Goal: Task Accomplishment & Management: Use online tool/utility

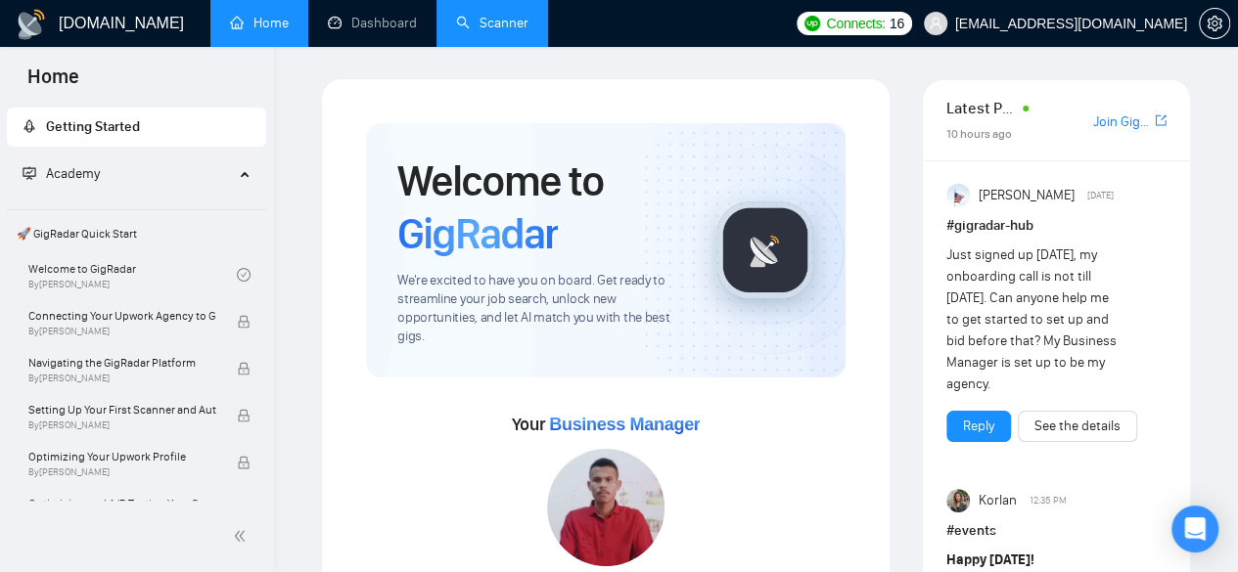
click at [507, 15] on link "Scanner" at bounding box center [492, 23] width 72 height 17
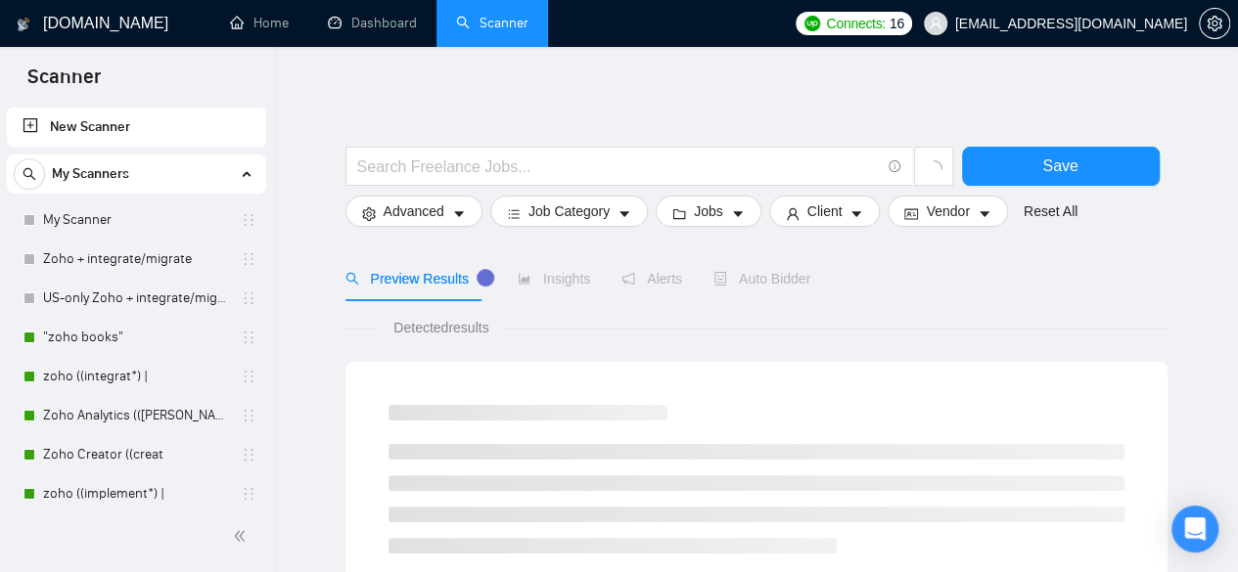
click at [241, 168] on div "My Scanners" at bounding box center [137, 174] width 246 height 39
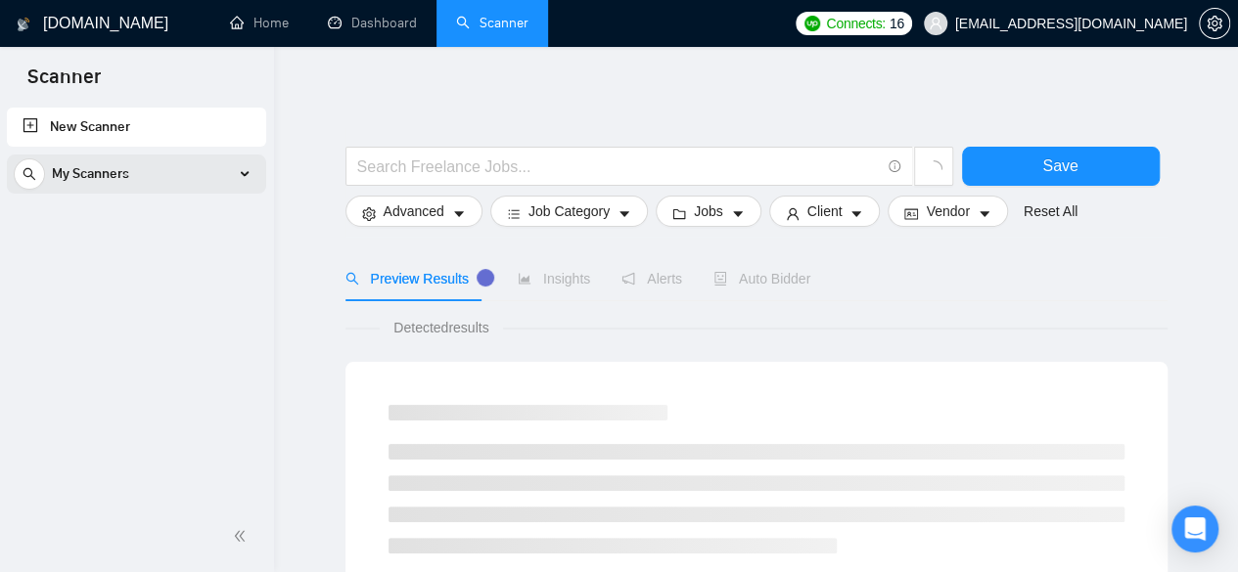
click at [241, 168] on div "My Scanners" at bounding box center [137, 174] width 246 height 39
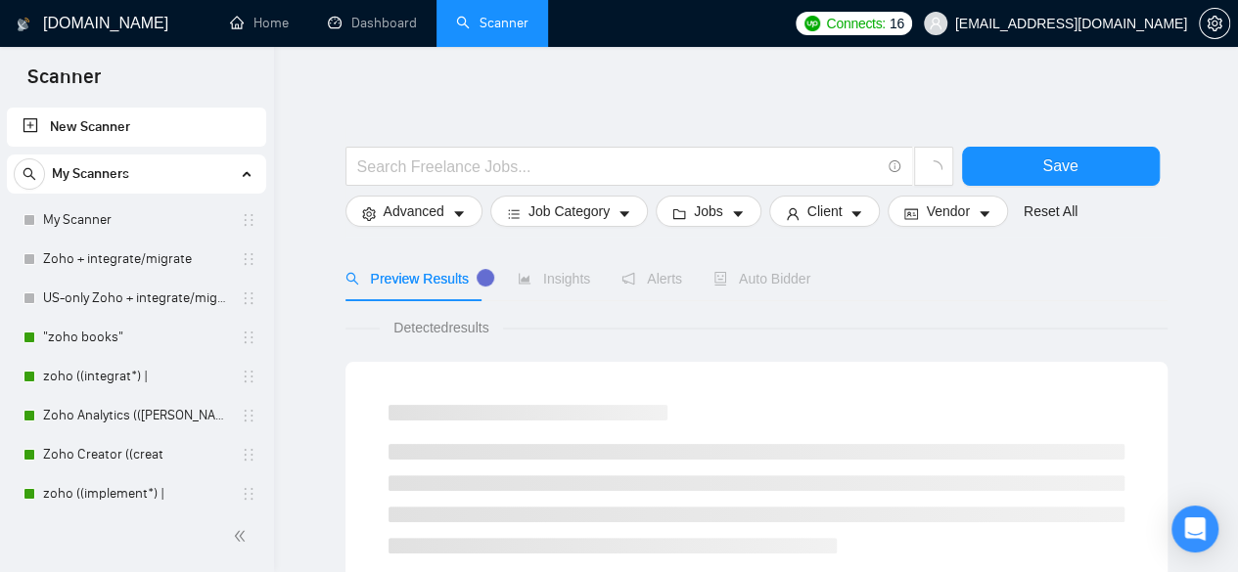
click at [215, 137] on link "New Scanner" at bounding box center [137, 127] width 228 height 39
click at [72, 124] on link "New Scanner" at bounding box center [137, 127] width 228 height 39
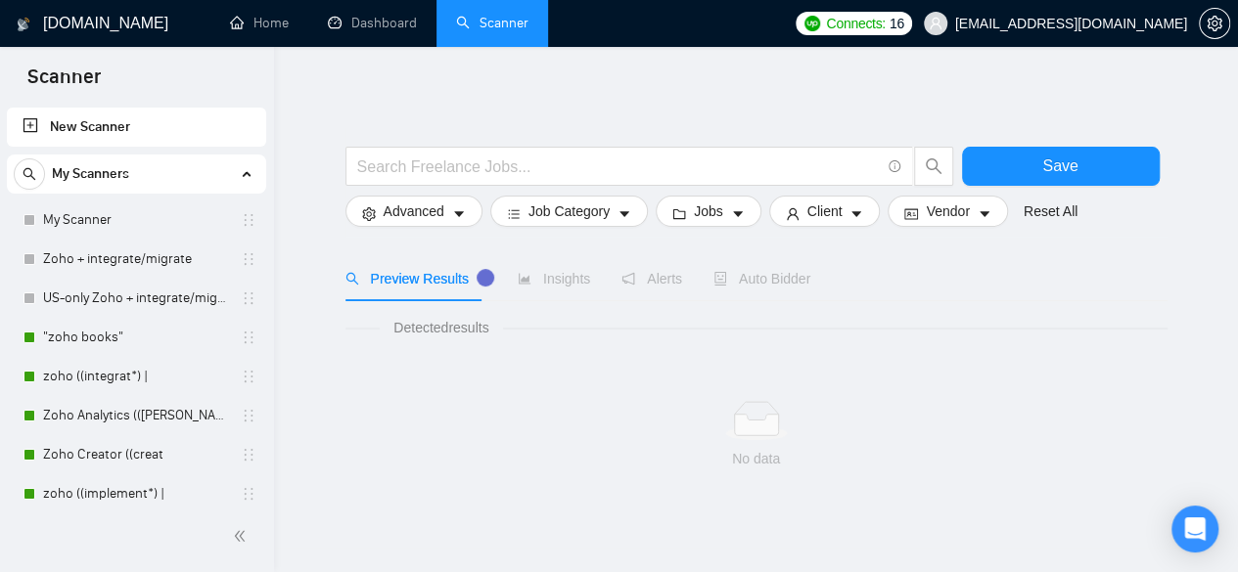
click at [123, 129] on link "New Scanner" at bounding box center [137, 127] width 228 height 39
click at [23, 123] on link "New Scanner" at bounding box center [137, 127] width 228 height 39
click at [32, 126] on link "New Scanner" at bounding box center [137, 127] width 228 height 39
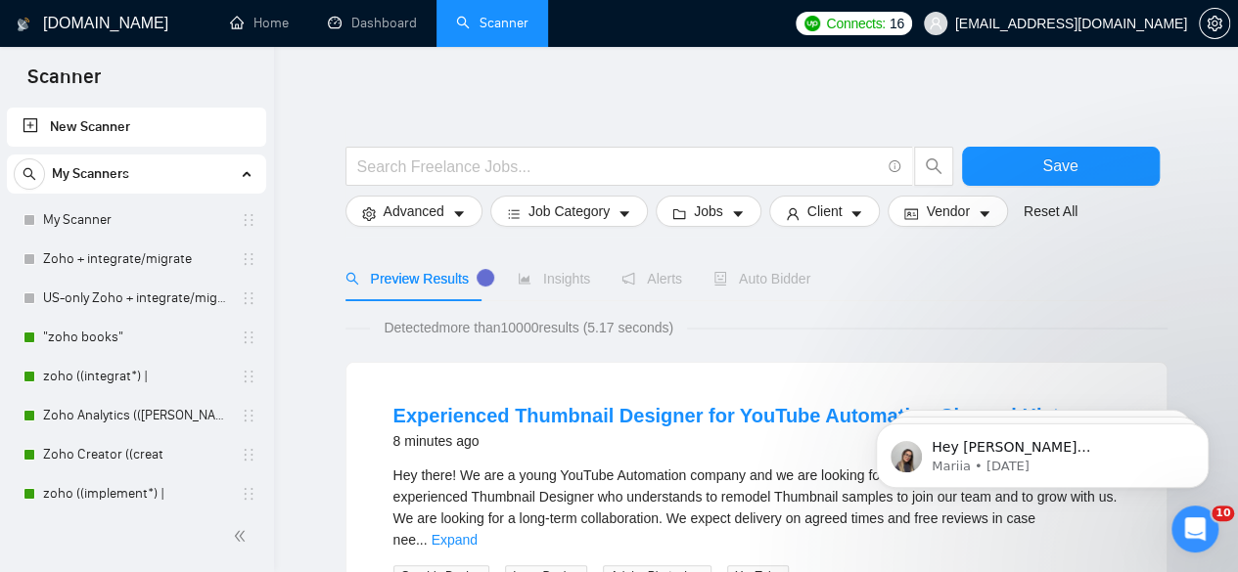
click at [113, 124] on link "New Scanner" at bounding box center [137, 127] width 228 height 39
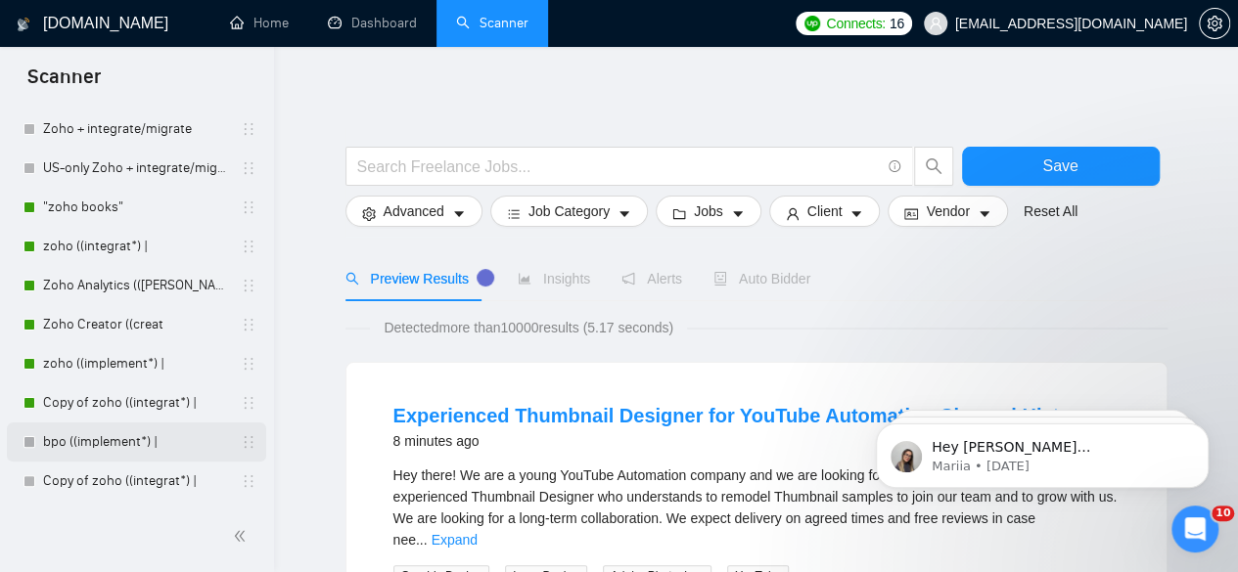
click at [98, 441] on link "bpo ((implement*) |" at bounding box center [136, 442] width 186 height 39
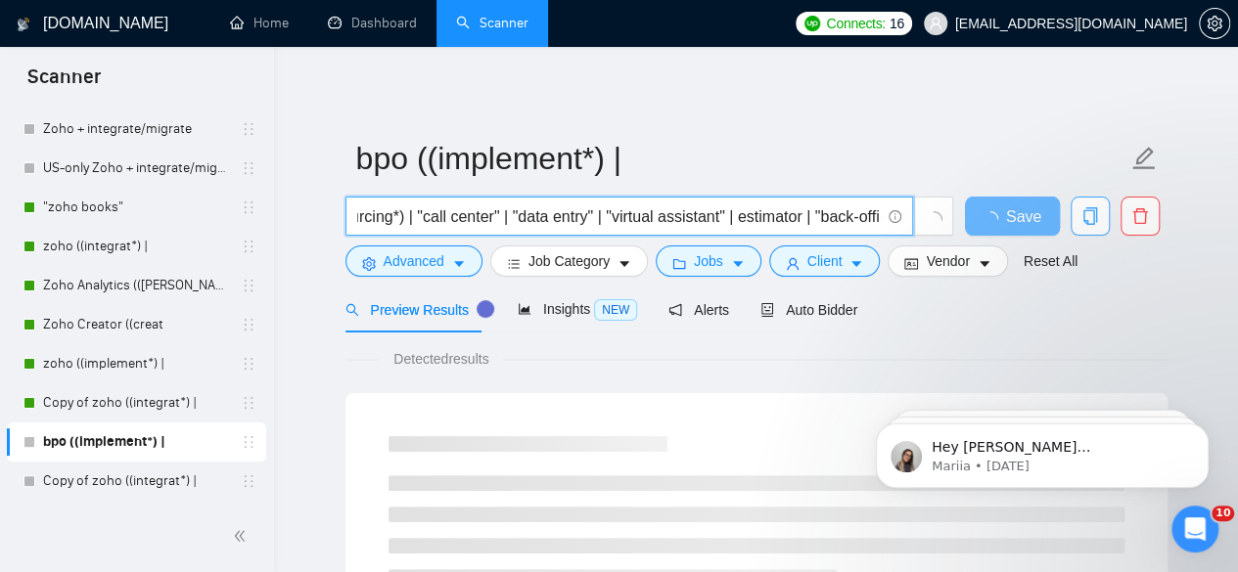
scroll to position [0, 725]
drag, startPoint x: 356, startPoint y: 216, endPoint x: 1149, endPoint y: 222, distance: 792.5
click at [1149, 222] on div "((implement*) | (setup*) | (Expert*) | (specialist*) | (outsourcing*) | "call c…" at bounding box center [752, 221] width 822 height 49
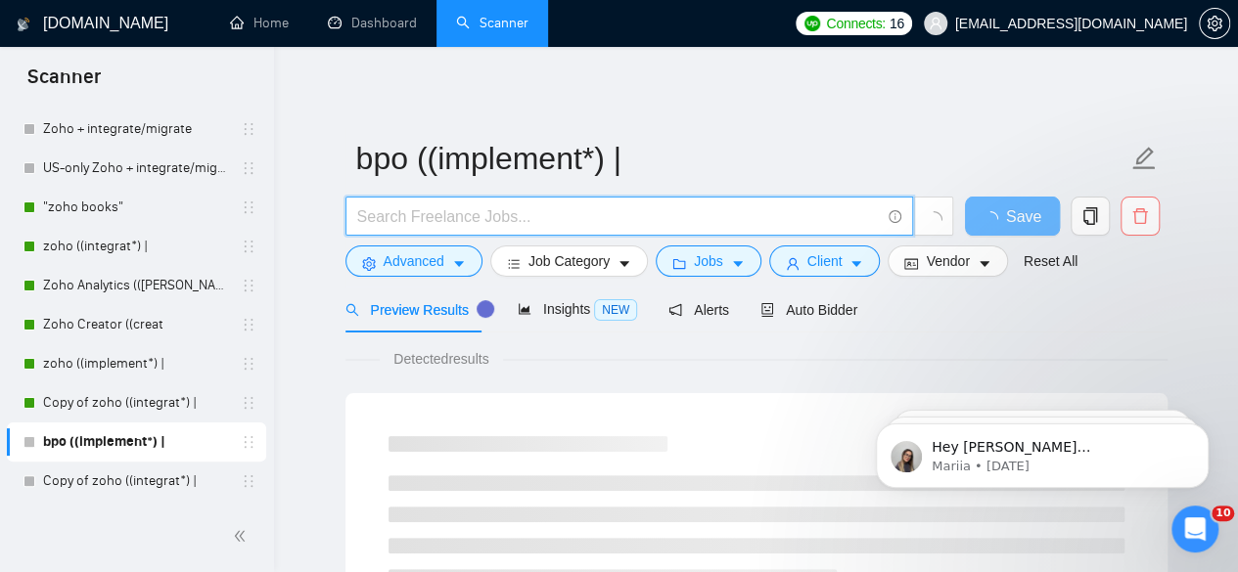
scroll to position [0, 0]
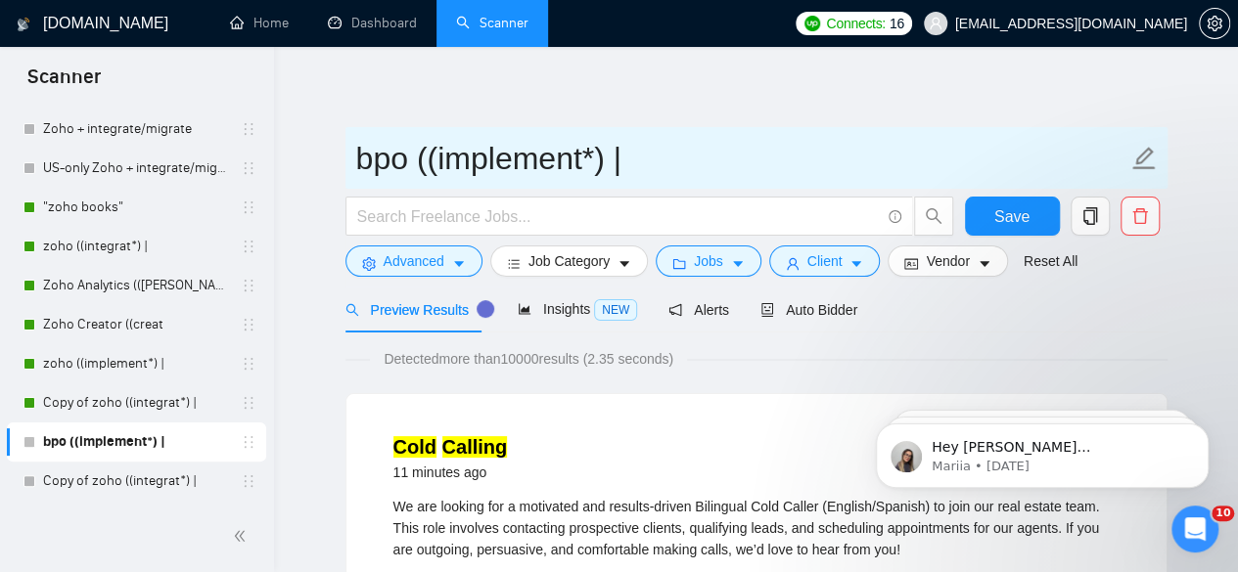
drag, startPoint x: 358, startPoint y: 153, endPoint x: 890, endPoint y: 158, distance: 532.3
click at [890, 158] on input "bpo ((implement*) |" at bounding box center [741, 158] width 771 height 49
paste input "VA / Assistant"
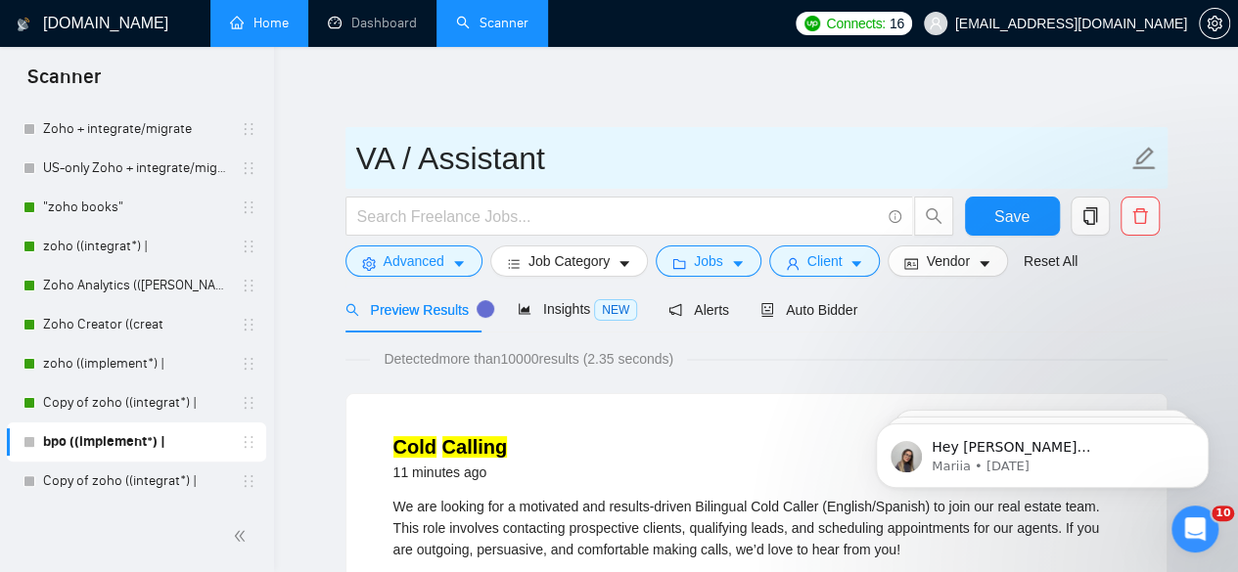
type input "VA / Assistant"
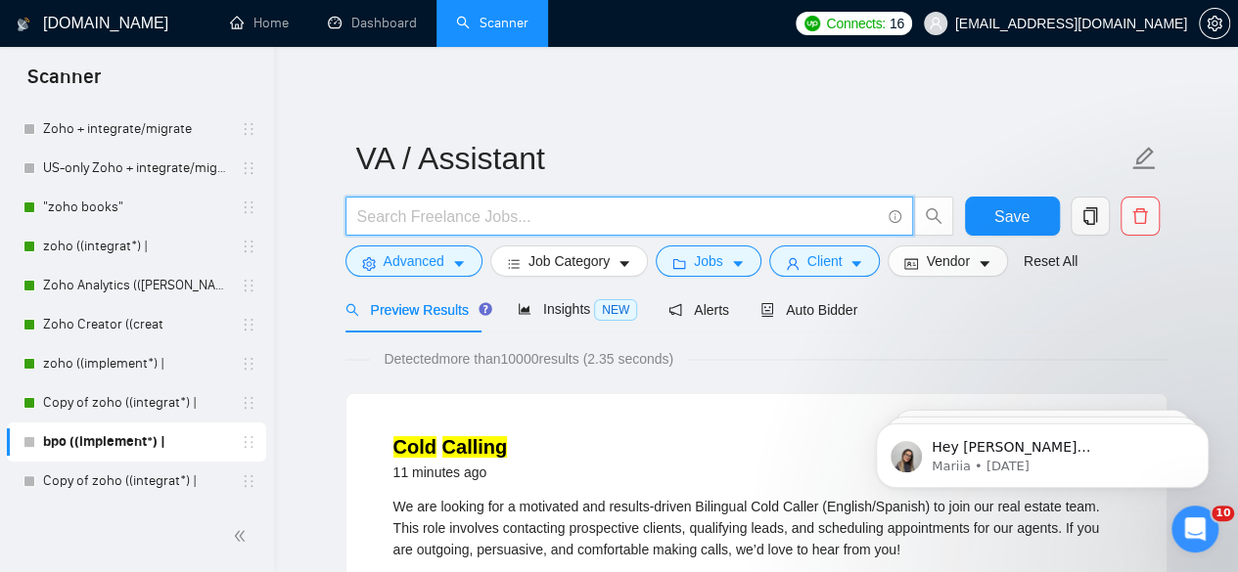
click at [459, 217] on input "text" at bounding box center [618, 216] width 522 height 24
paste input "(assistant*) | "/assistant" | "-assistant" | "/VA" | "-VA" | "Virtual Assistant…"
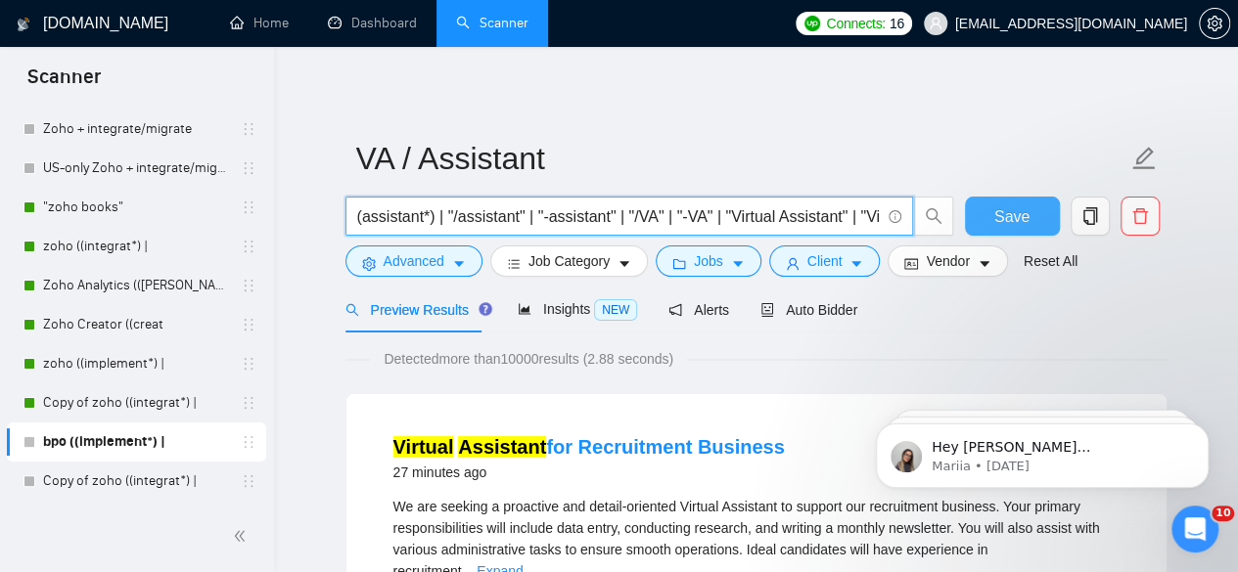
type input "(assistant*) | "/assistant" | "-assistant" | "/VA" | "-VA" | "Virtual Assistant…"
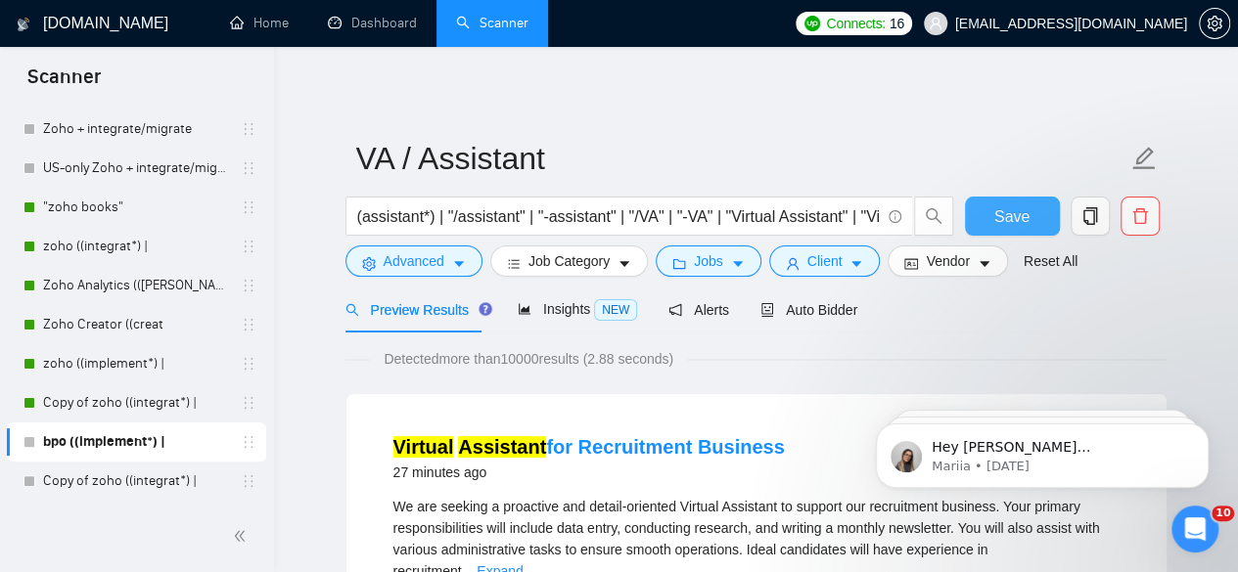
click at [977, 205] on button "Save" at bounding box center [1012, 216] width 95 height 39
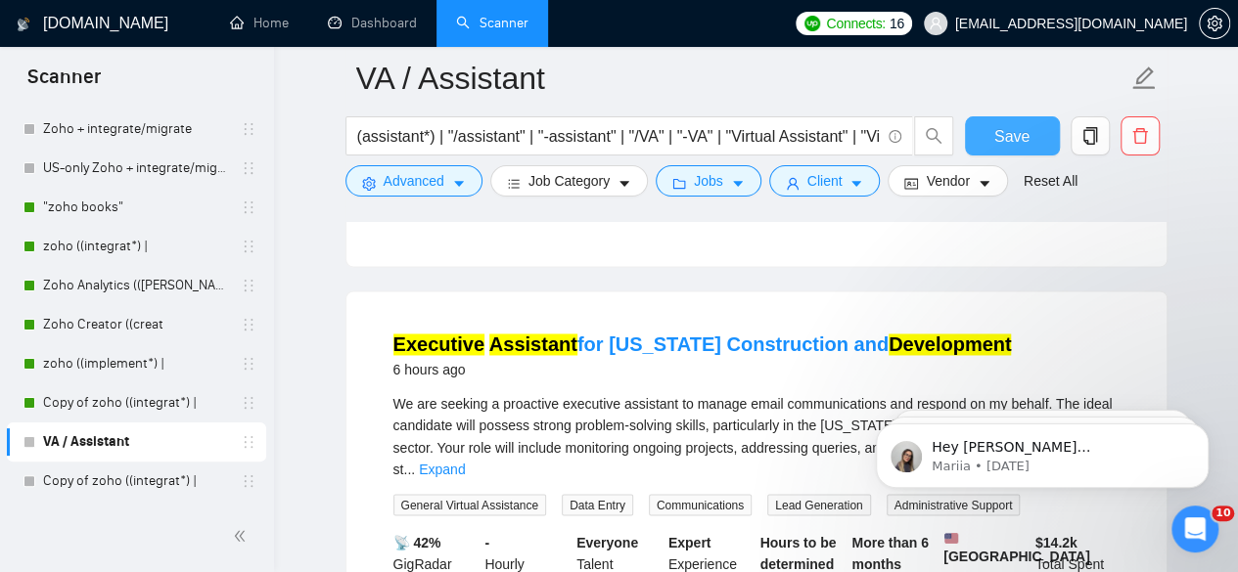
scroll to position [1439, 0]
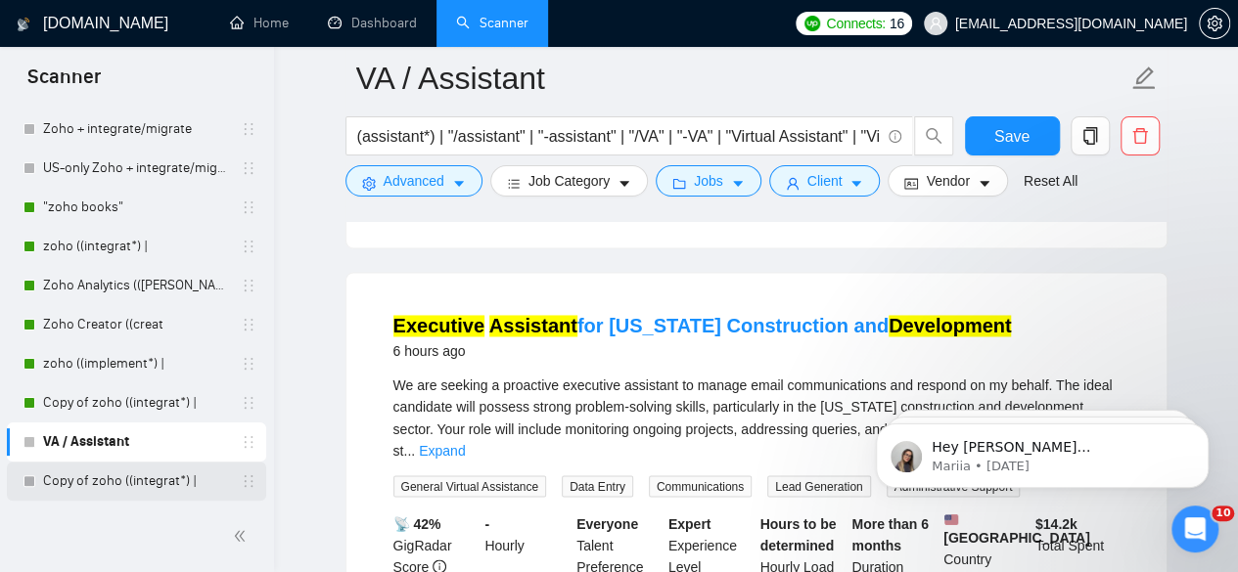
click at [169, 481] on link "Copy of zoho ((integrat*) |" at bounding box center [136, 481] width 186 height 39
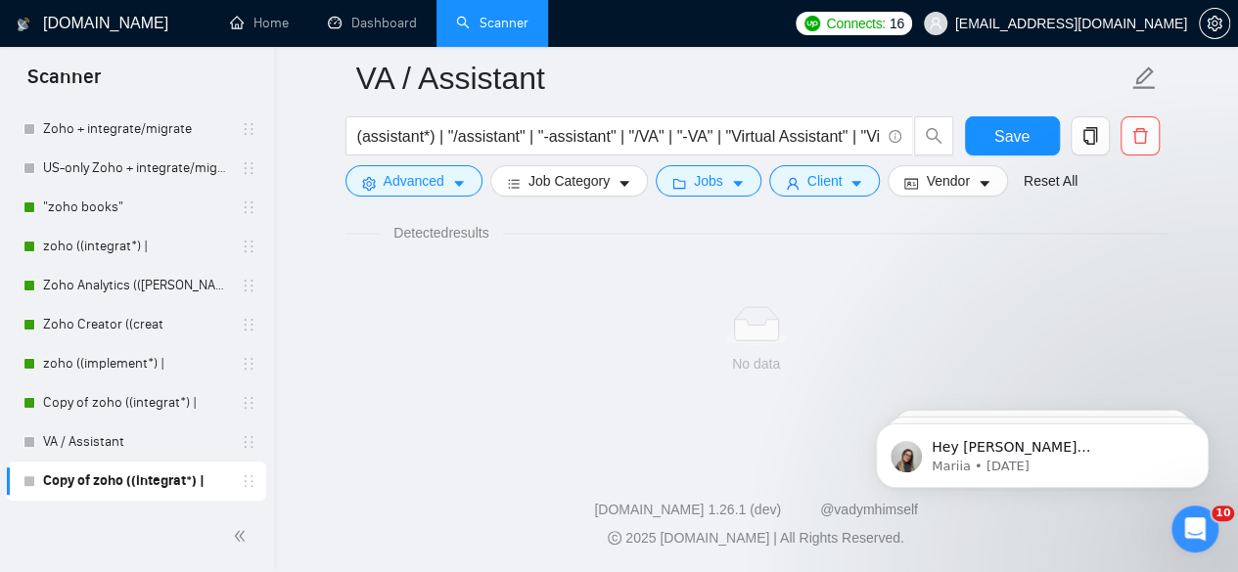
scroll to position [1303, 0]
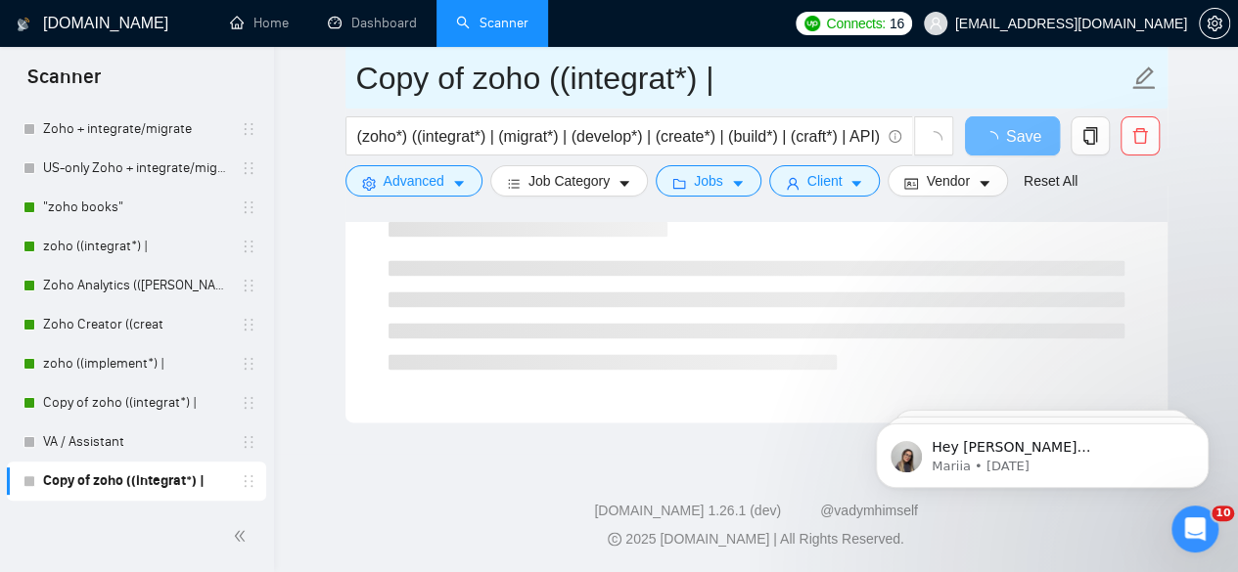
drag, startPoint x: 366, startPoint y: 80, endPoint x: 912, endPoint y: 80, distance: 545.9
click at [912, 80] on input "Copy of zoho ((integrat*) |" at bounding box center [741, 78] width 771 height 49
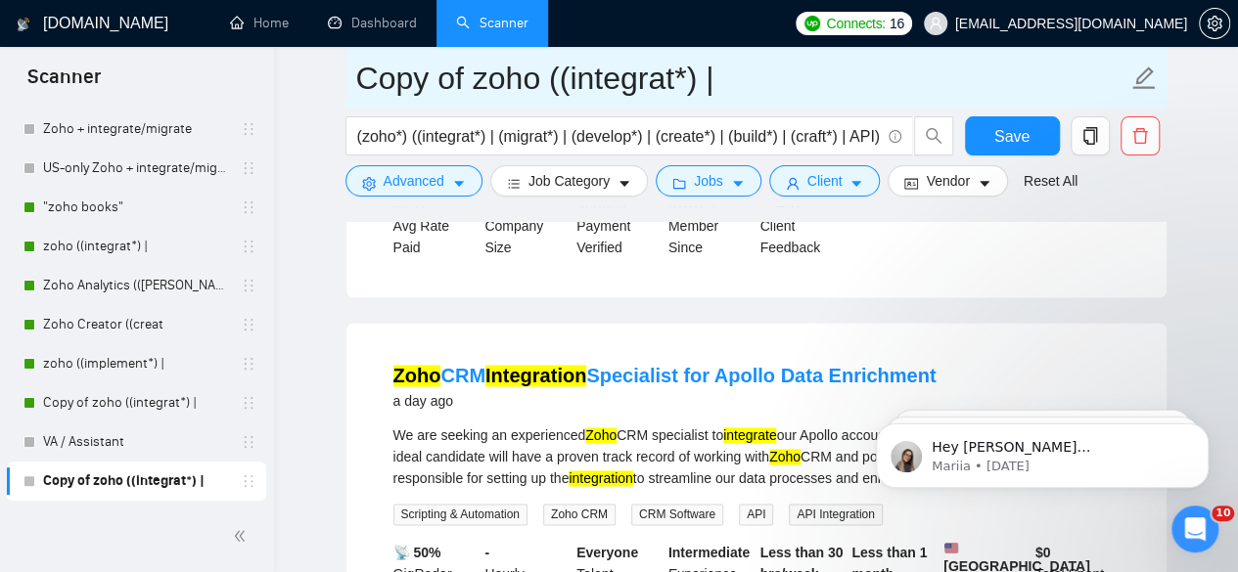
type input "C"
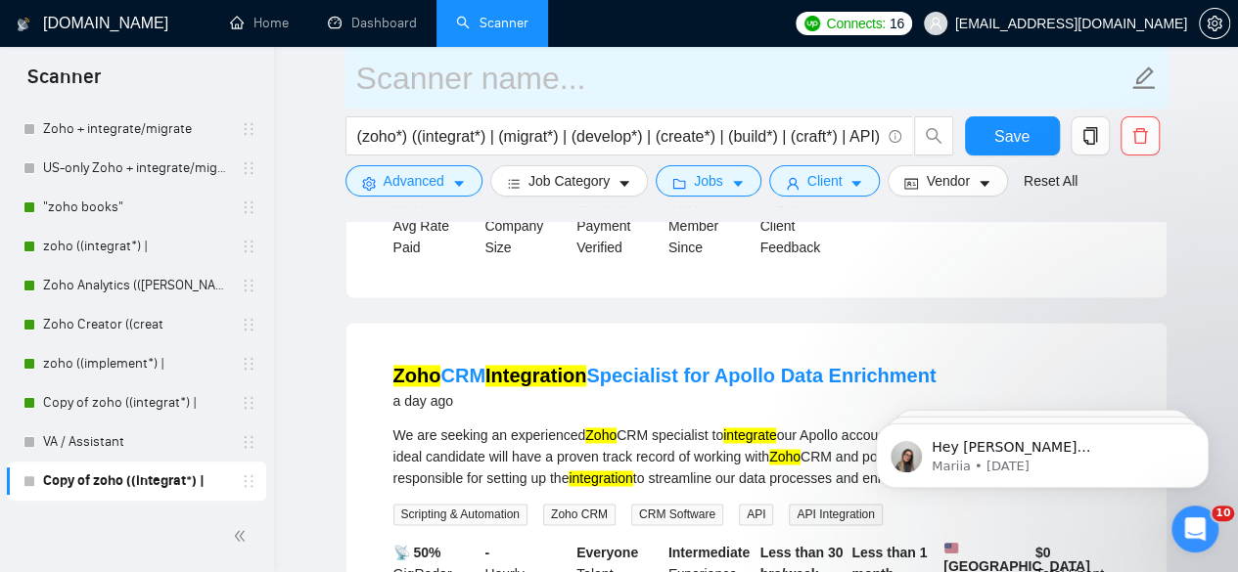
paste input "Customer Support"
type input "Customer Support"
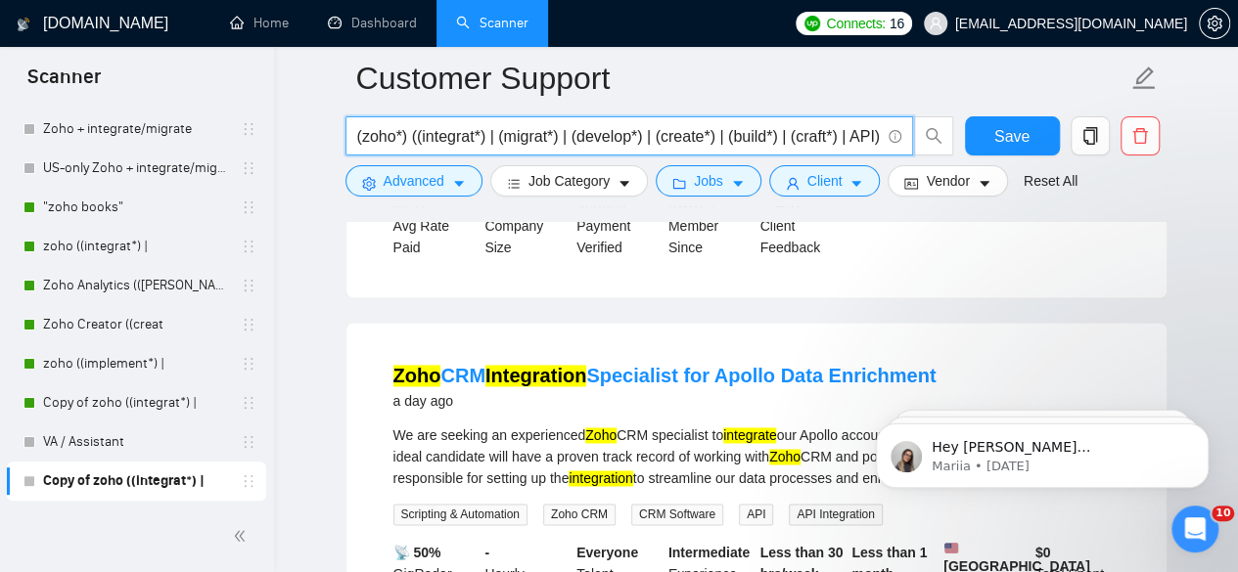
drag, startPoint x: 357, startPoint y: 136, endPoint x: 1096, endPoint y: 164, distance: 739.2
click at [1096, 164] on div "(zoho*) ((integrat*) | (migrat*) | (develop*) | (create*) | (build*) | (craft*)…" at bounding box center [752, 140] width 822 height 49
paste input "((customer*) | (client*)) ((support*) | (service*))"
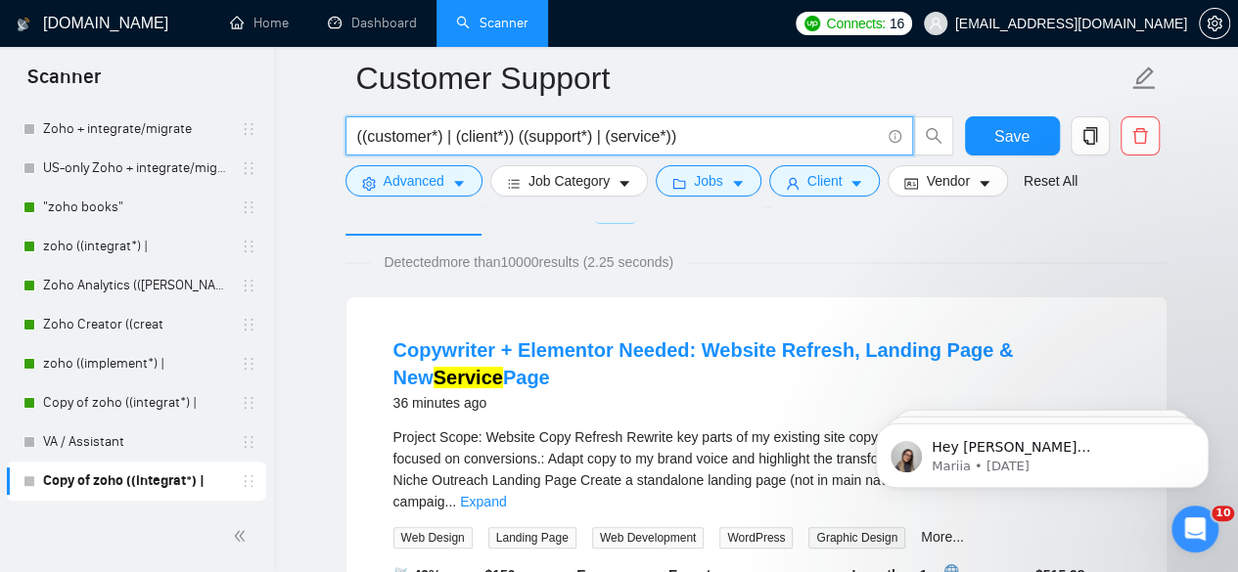
scroll to position [107, 0]
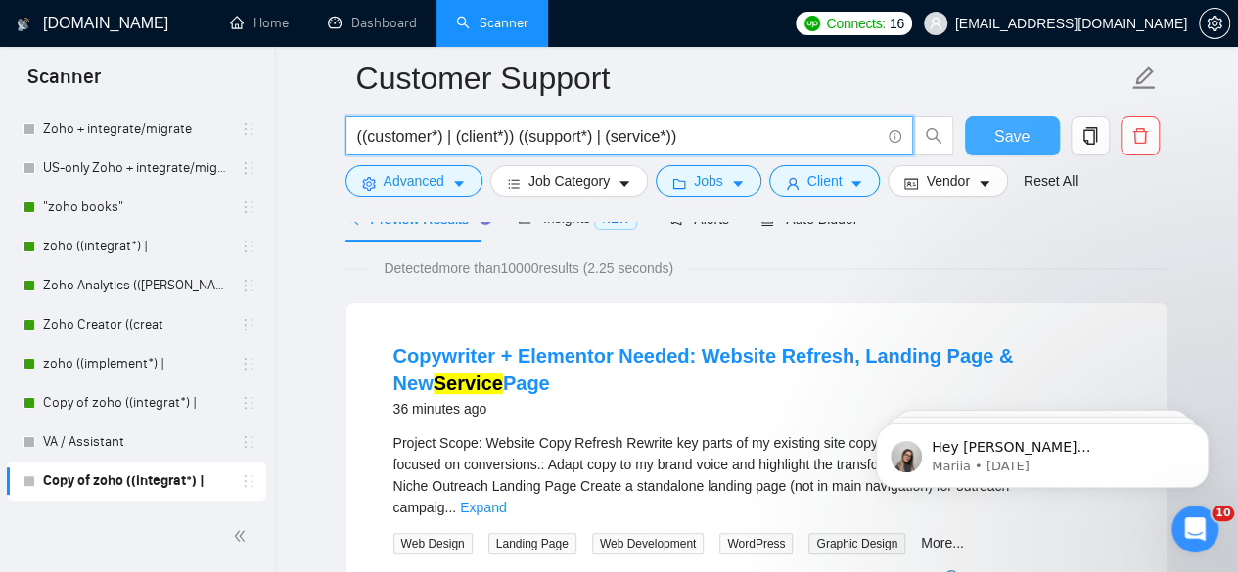
type input "((customer*) | (client*)) ((support*) | (service*))"
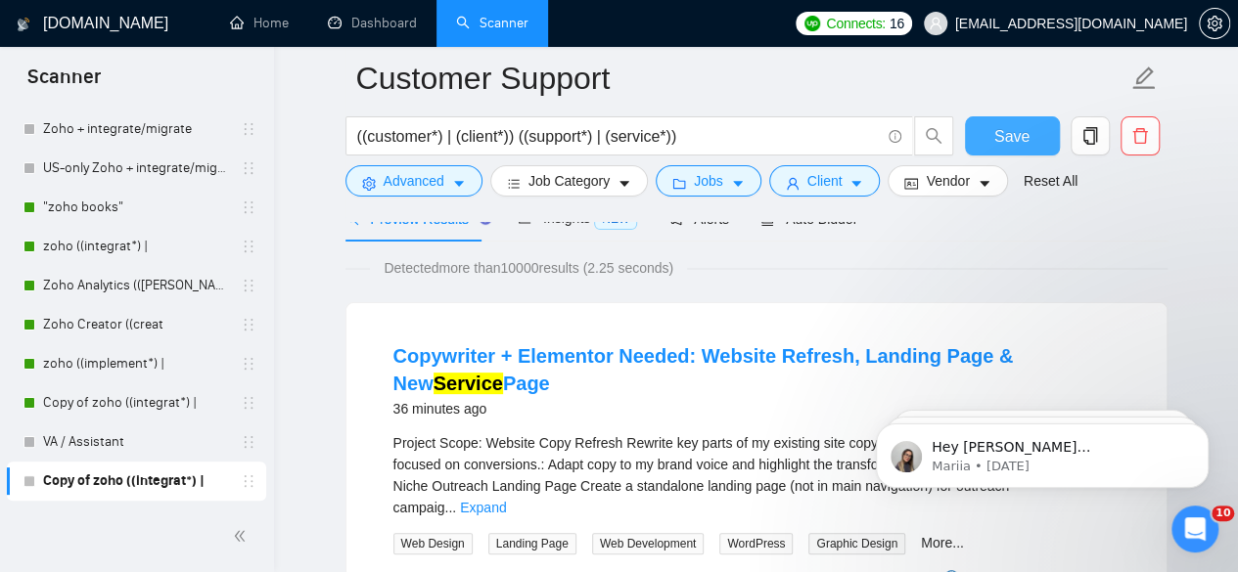
click at [996, 132] on span "Save" at bounding box center [1011, 136] width 35 height 24
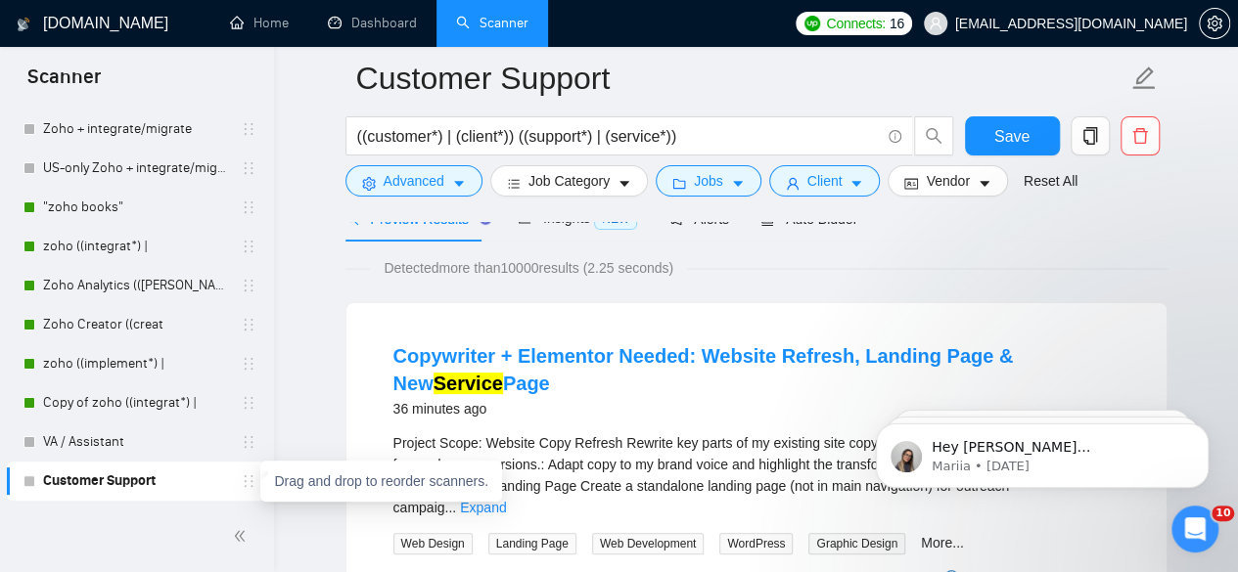
click at [243, 481] on icon "holder" at bounding box center [249, 482] width 16 height 16
click at [249, 492] on div "Customer Support" at bounding box center [139, 481] width 233 height 39
click at [247, 484] on icon "holder" at bounding box center [249, 482] width 16 height 16
drag, startPoint x: 246, startPoint y: 478, endPoint x: 229, endPoint y: 490, distance: 20.4
click at [229, 490] on link "Customer Support" at bounding box center [136, 481] width 186 height 39
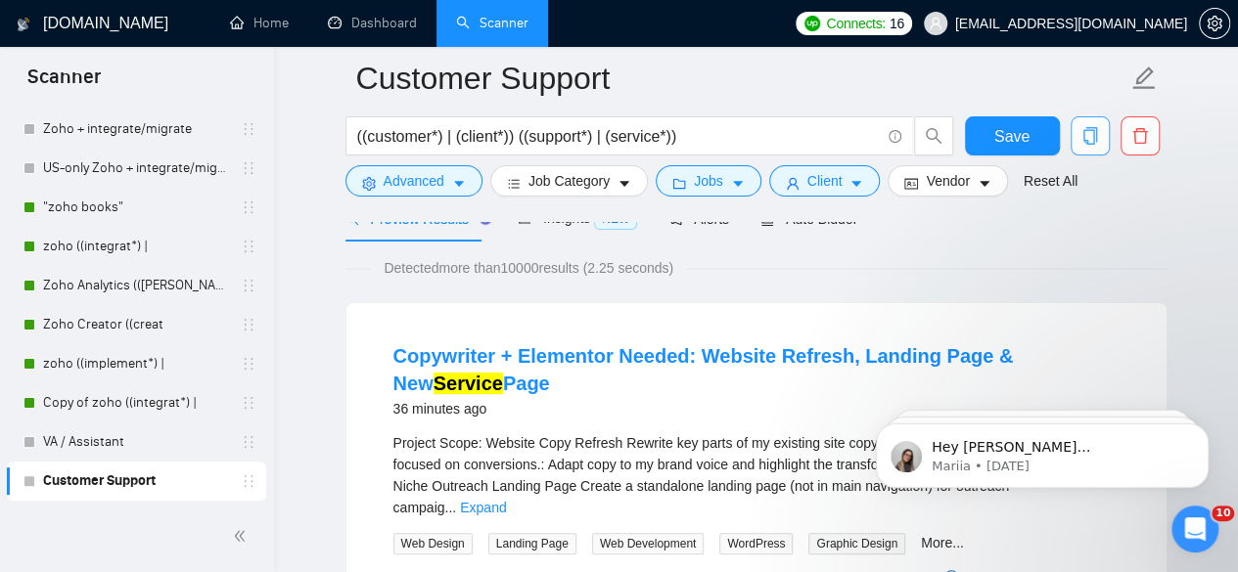
drag, startPoint x: 149, startPoint y: 480, endPoint x: 1082, endPoint y: 148, distance: 990.9
click at [1082, 148] on button "button" at bounding box center [1089, 135] width 39 height 39
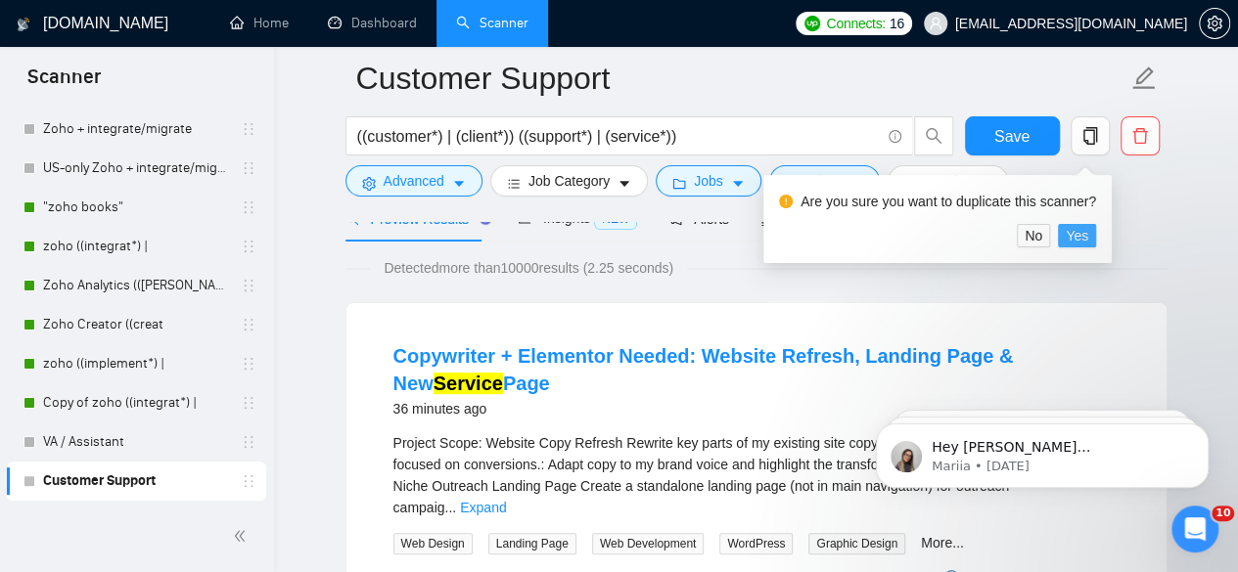
click at [1092, 243] on button "Yes" at bounding box center [1077, 235] width 38 height 23
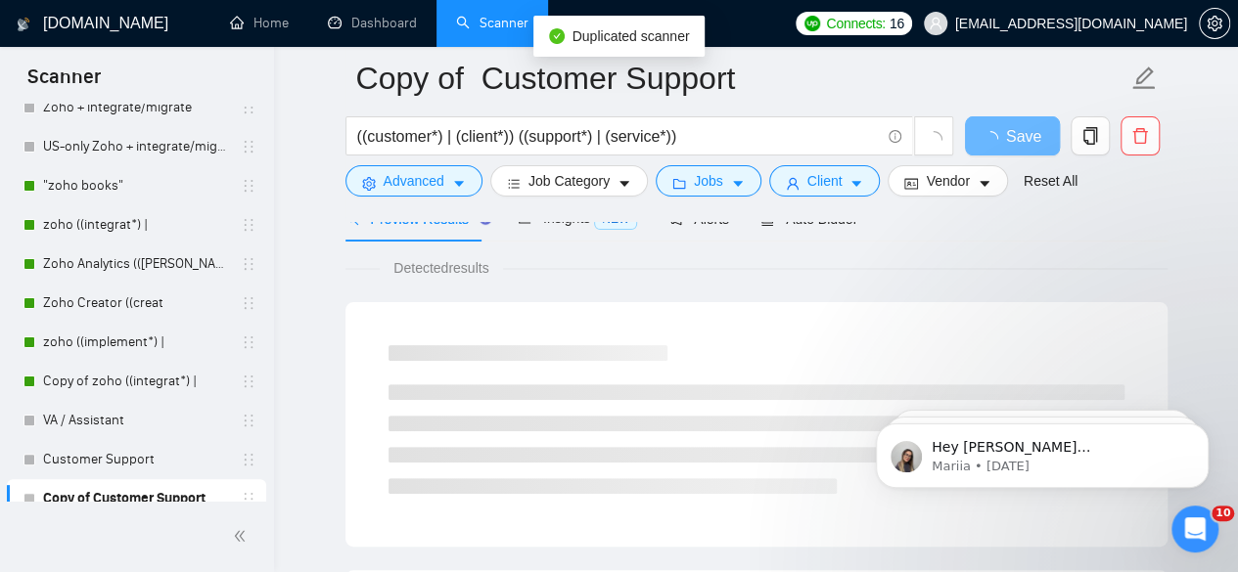
scroll to position [169, 0]
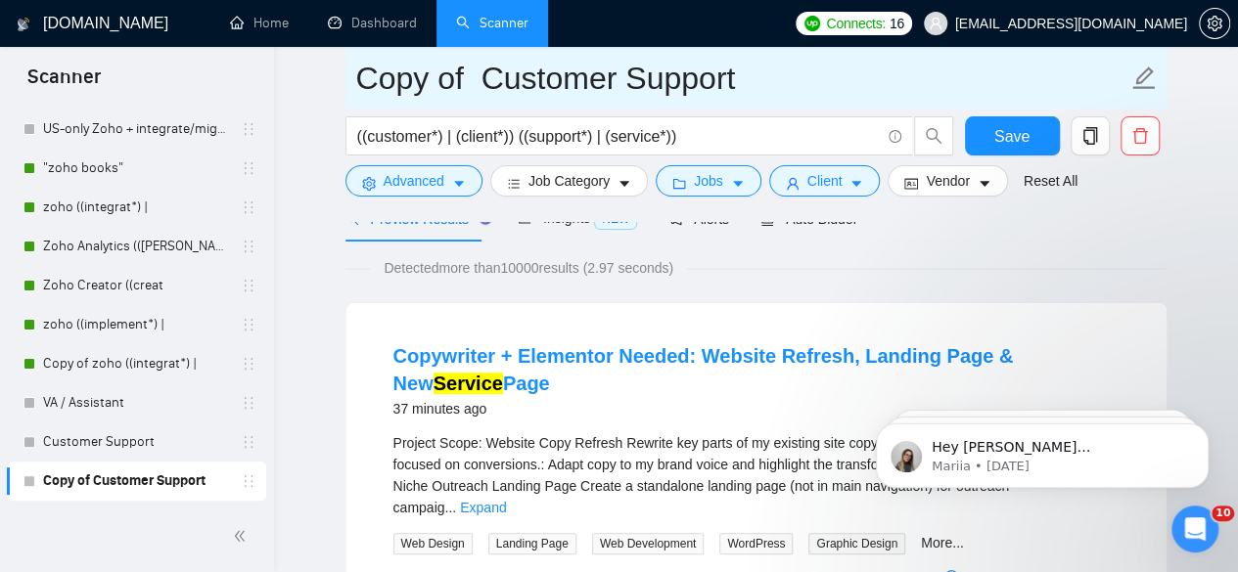
drag, startPoint x: 768, startPoint y: 87, endPoint x: 154, endPoint y: 87, distance: 614.4
paste input "Sales"
type input "Sales"
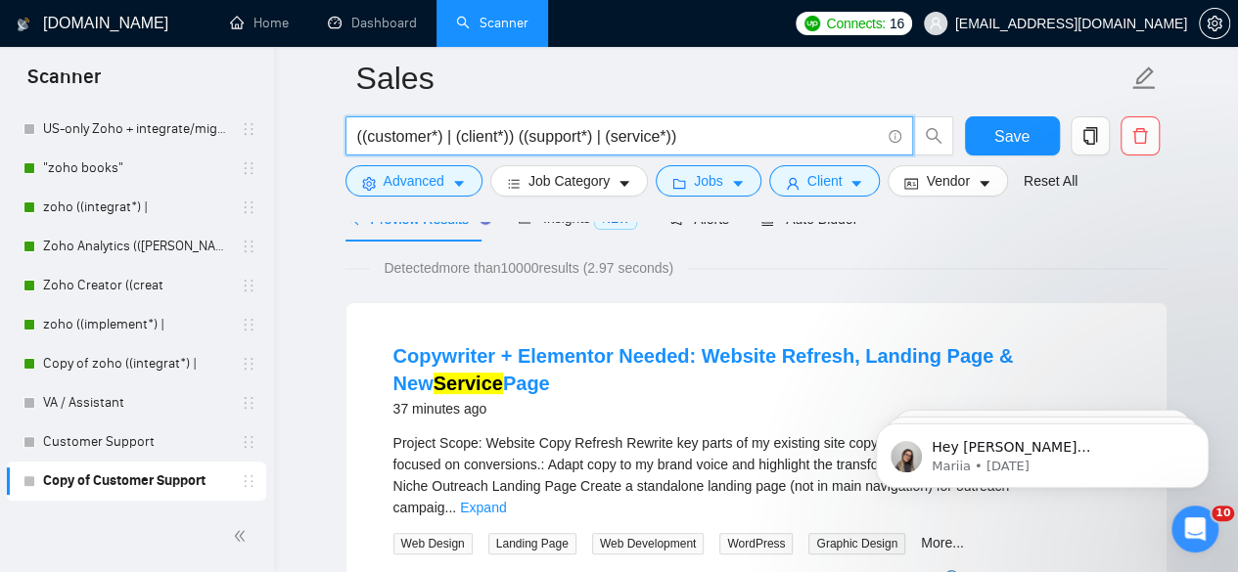
drag, startPoint x: 735, startPoint y: 138, endPoint x: 287, endPoint y: 114, distance: 448.7
paste input "sales*) ((manag*) | (representative*) | rep | associate | (agent*) | (consultan…"
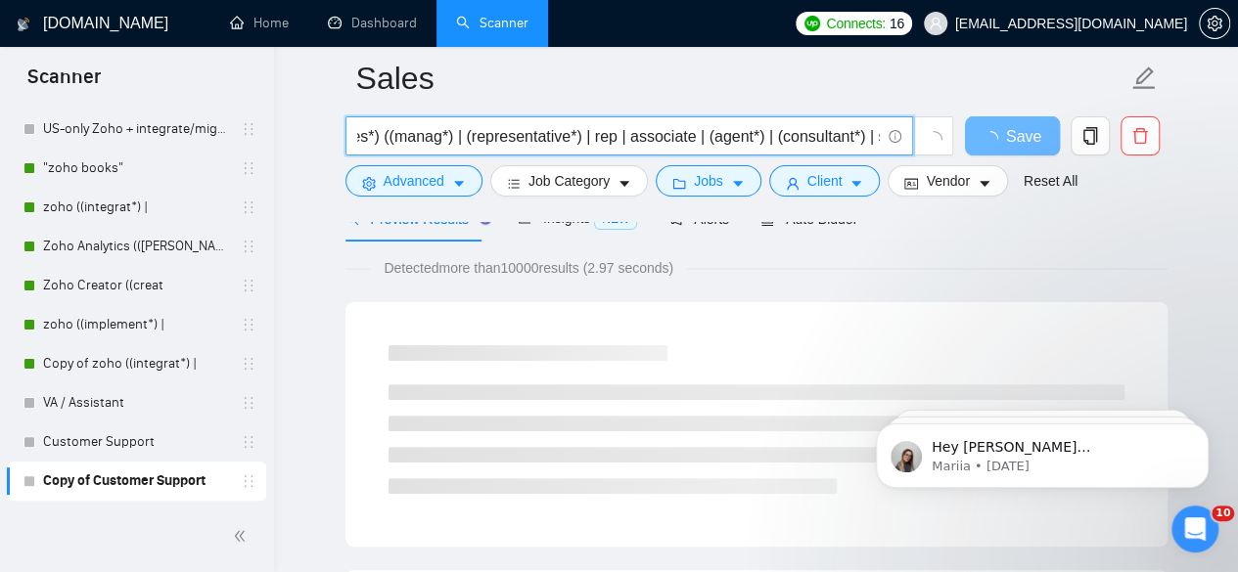
scroll to position [0, 0]
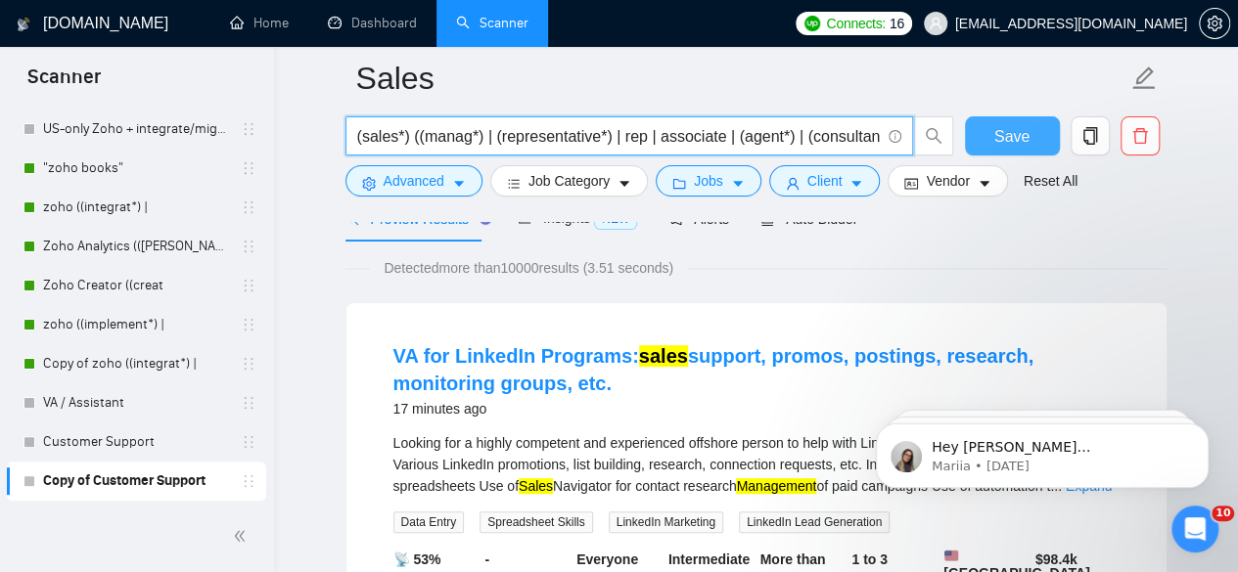
type input "(sales*) ((manag*) | (representative*) | rep | associate | (agent*) | (consulta…"
click at [1006, 135] on span "Save" at bounding box center [1011, 136] width 35 height 24
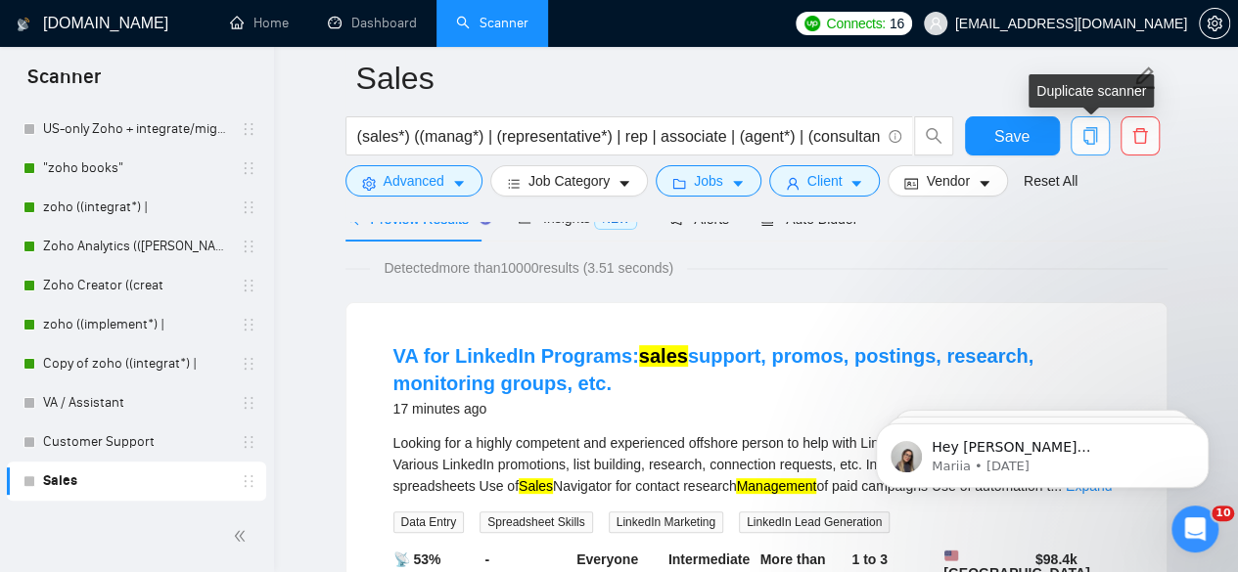
click at [1090, 144] on icon "copy" at bounding box center [1089, 136] width 14 height 18
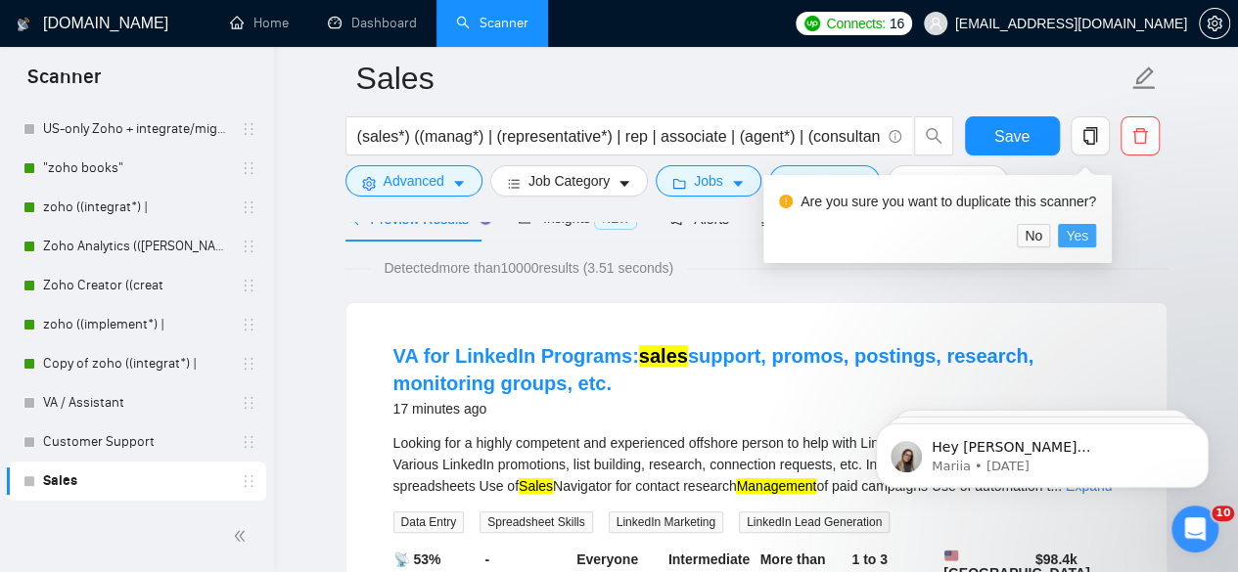
click at [1084, 231] on span "Yes" at bounding box center [1076, 236] width 23 height 22
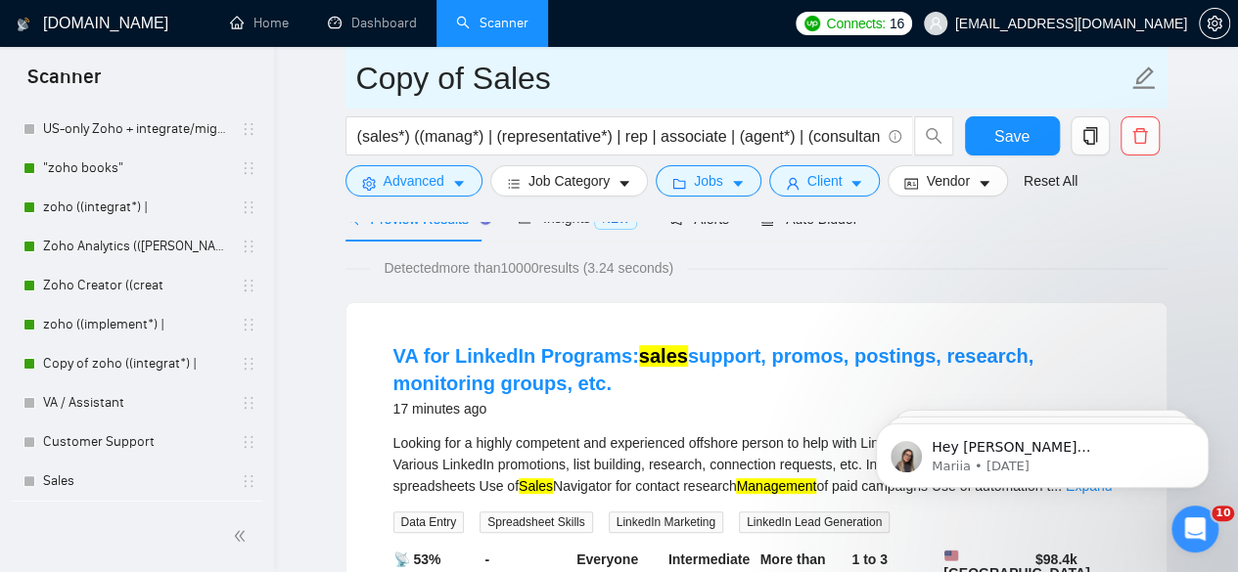
drag, startPoint x: 552, startPoint y: 77, endPoint x: 279, endPoint y: 95, distance: 273.5
paste input "💡 Cold Calling"
drag, startPoint x: 405, startPoint y: 71, endPoint x: 319, endPoint y: 77, distance: 86.3
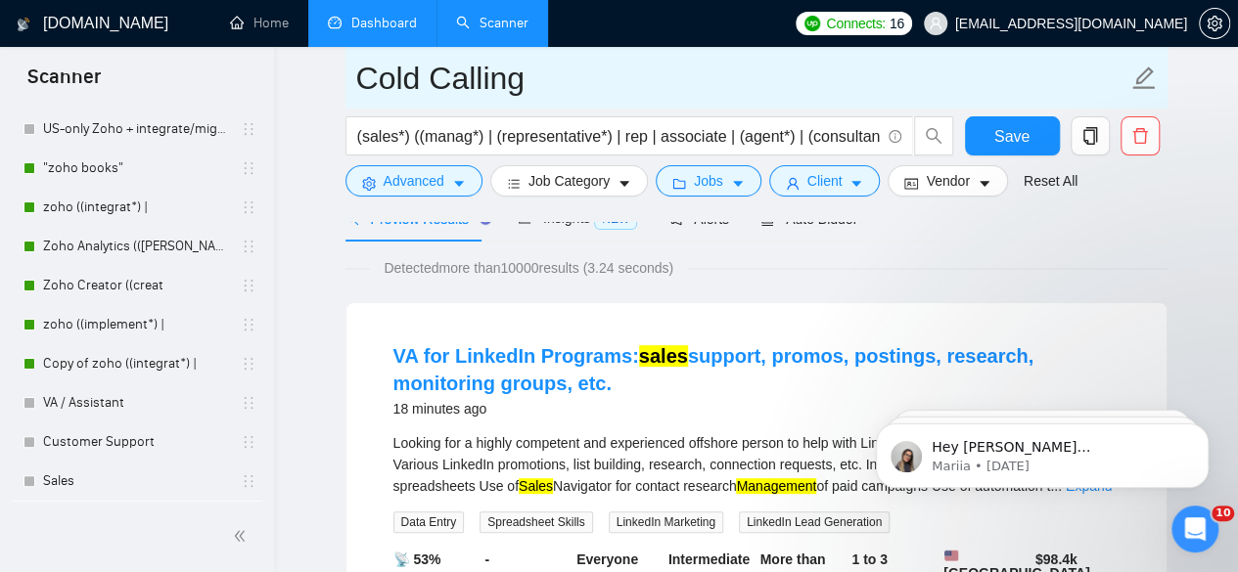
type input "Cold Calling"
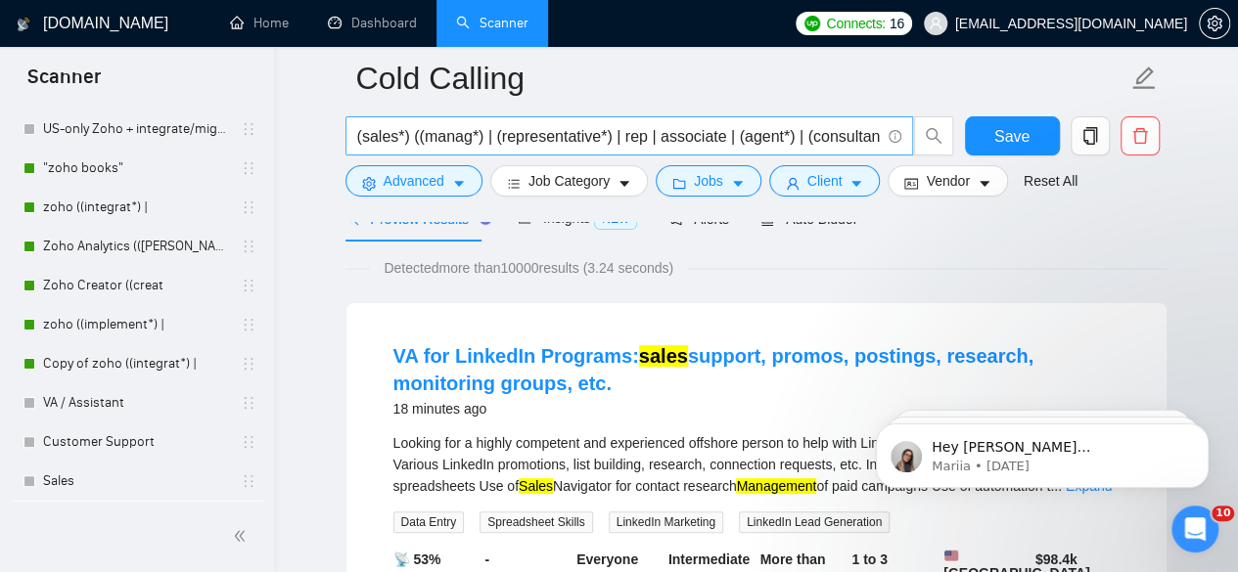
click at [360, 138] on span "(sales*) ((manag*) | (representative*) | rep | associate | (agent*) | (consulta…" at bounding box center [628, 135] width 567 height 39
click at [877, 134] on input "(sales*) ((manag*) | (representative*) | rep | associate | (agent*) | (consulta…" at bounding box center [618, 136] width 522 height 24
drag, startPoint x: 877, startPoint y: 137, endPoint x: 200, endPoint y: 106, distance: 677.8
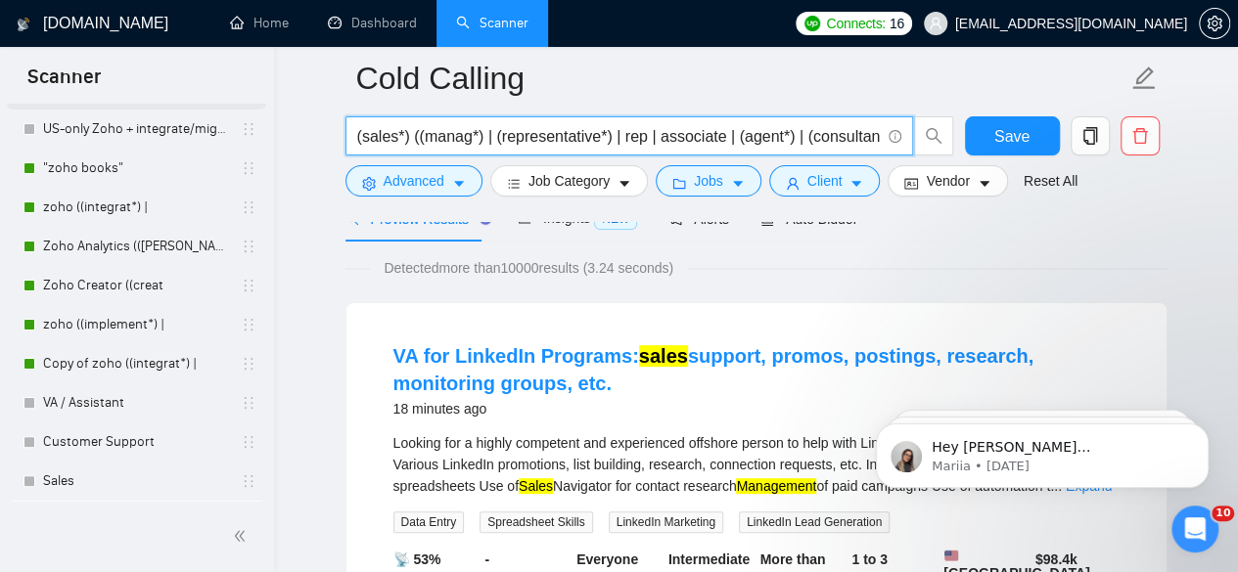
paste input "call (call*)"
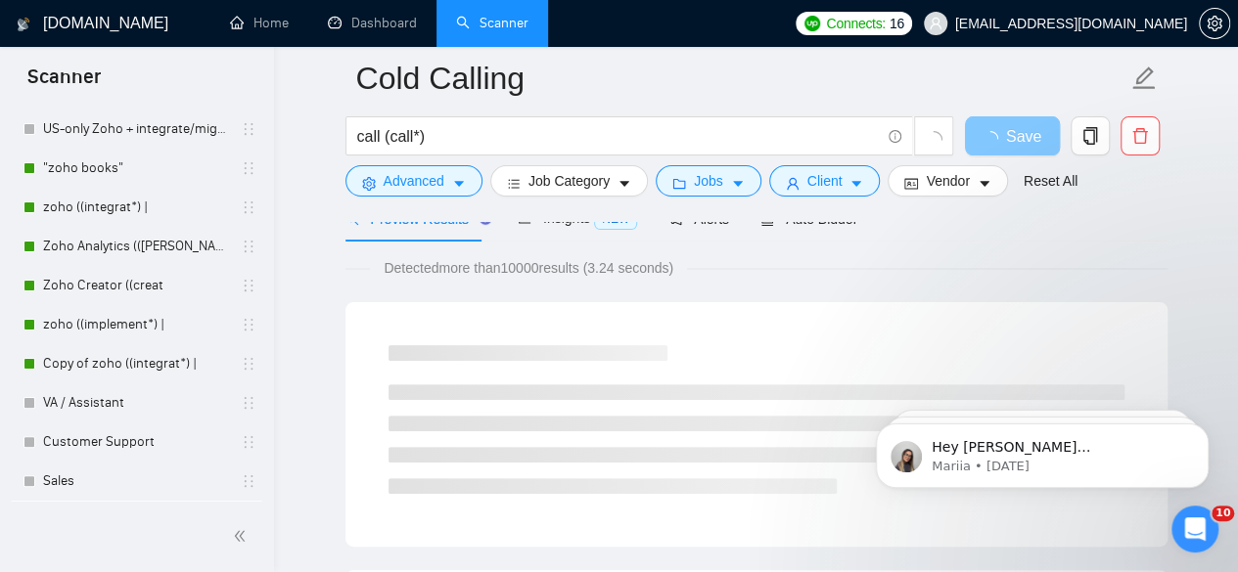
click at [1017, 128] on span "Save" at bounding box center [1023, 136] width 35 height 24
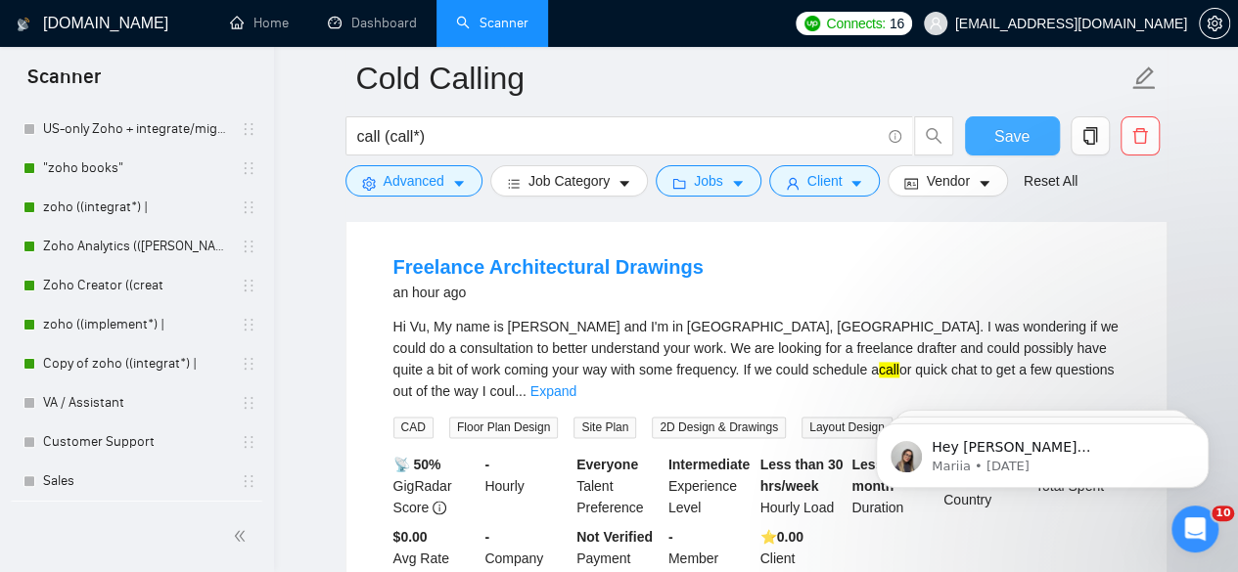
scroll to position [208, 0]
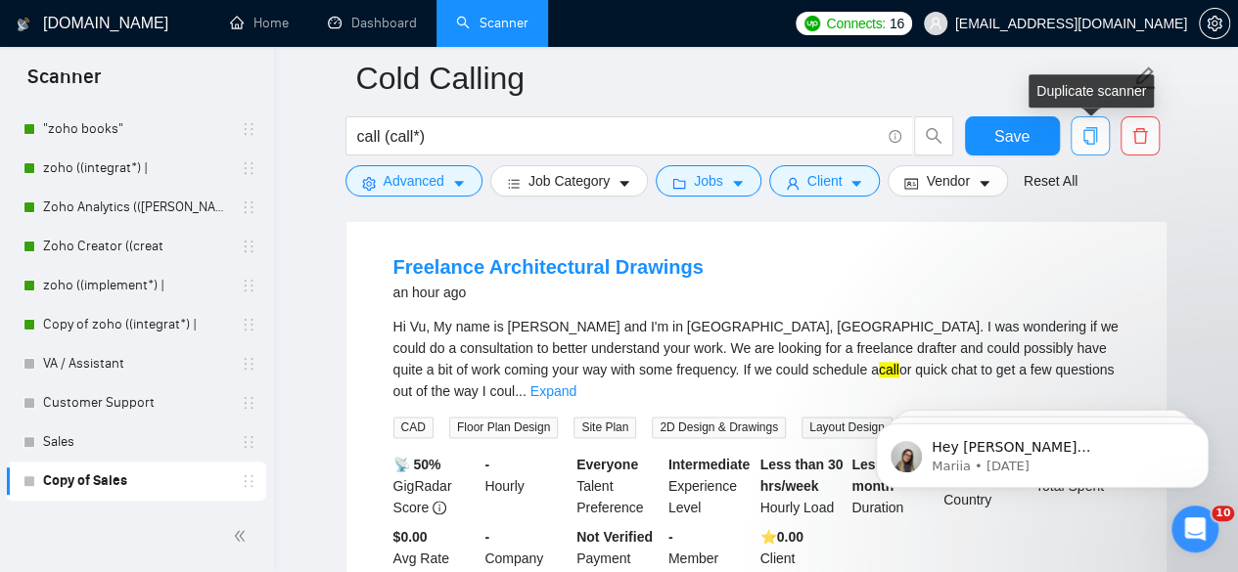
click at [1088, 132] on icon "copy" at bounding box center [1090, 136] width 18 height 18
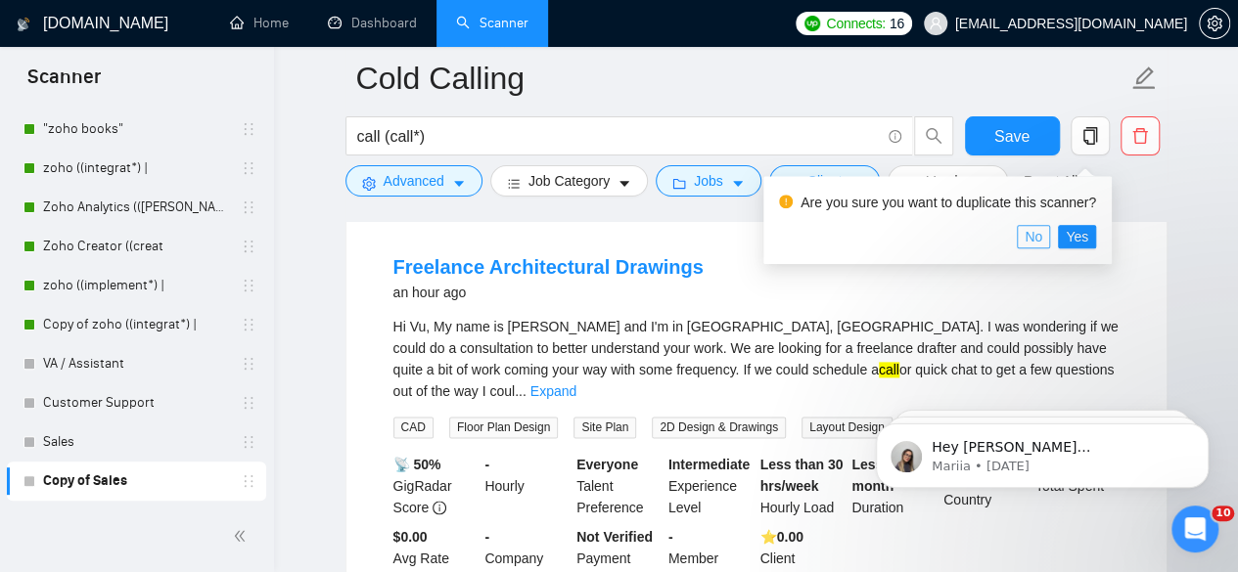
click at [1028, 242] on span "No" at bounding box center [1033, 237] width 18 height 22
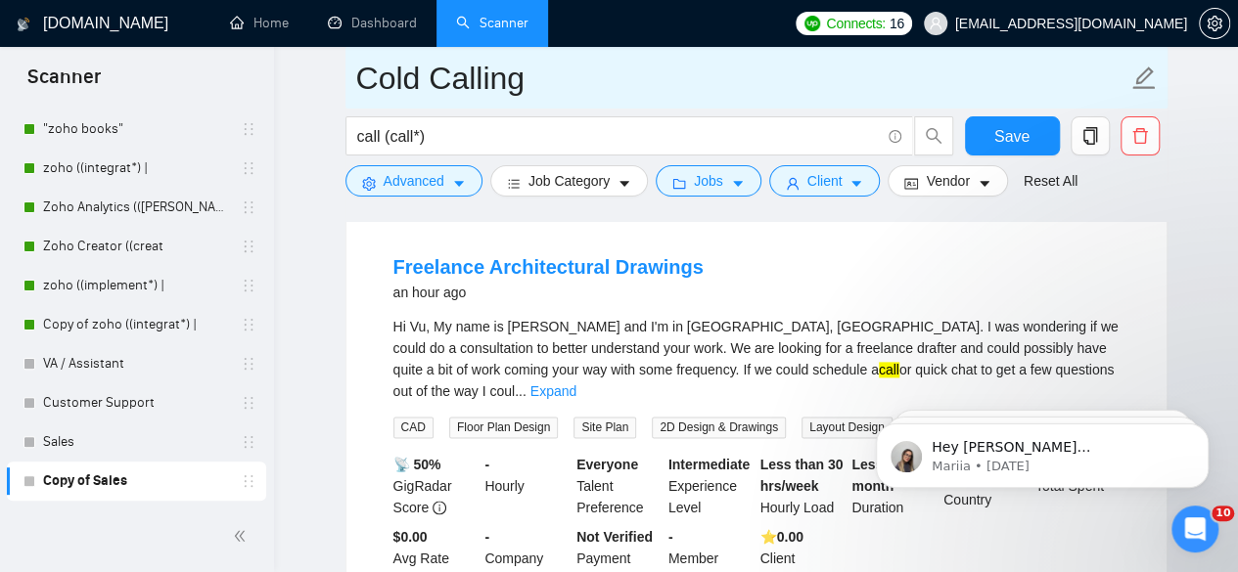
click at [372, 78] on input "Cold Calling" at bounding box center [741, 78] width 771 height 49
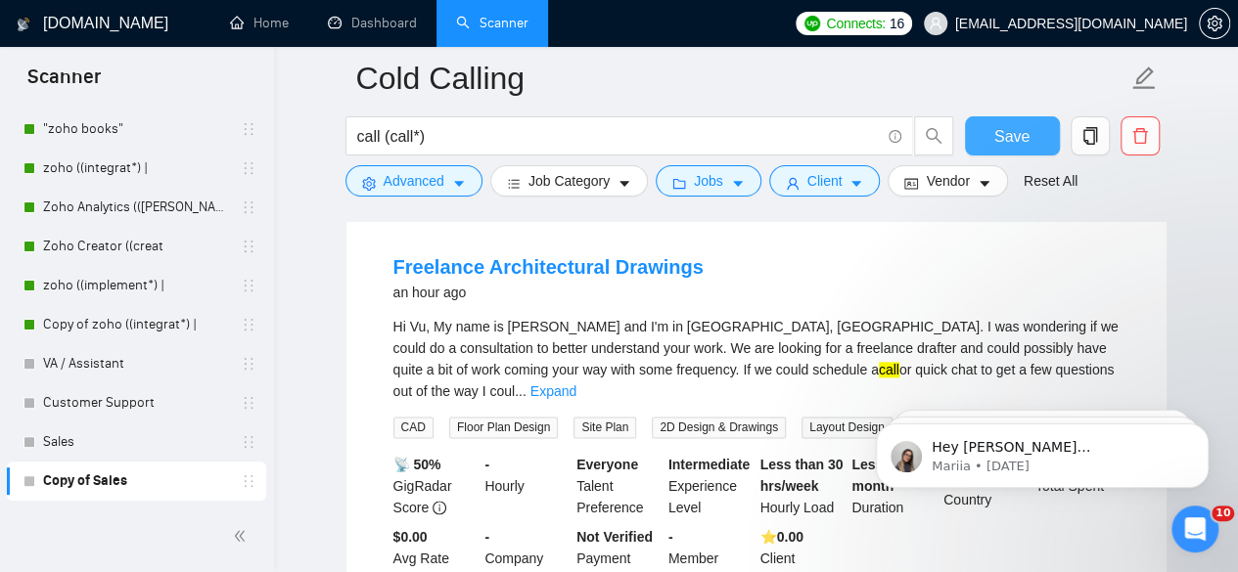
click at [1000, 129] on span "Save" at bounding box center [1011, 136] width 35 height 24
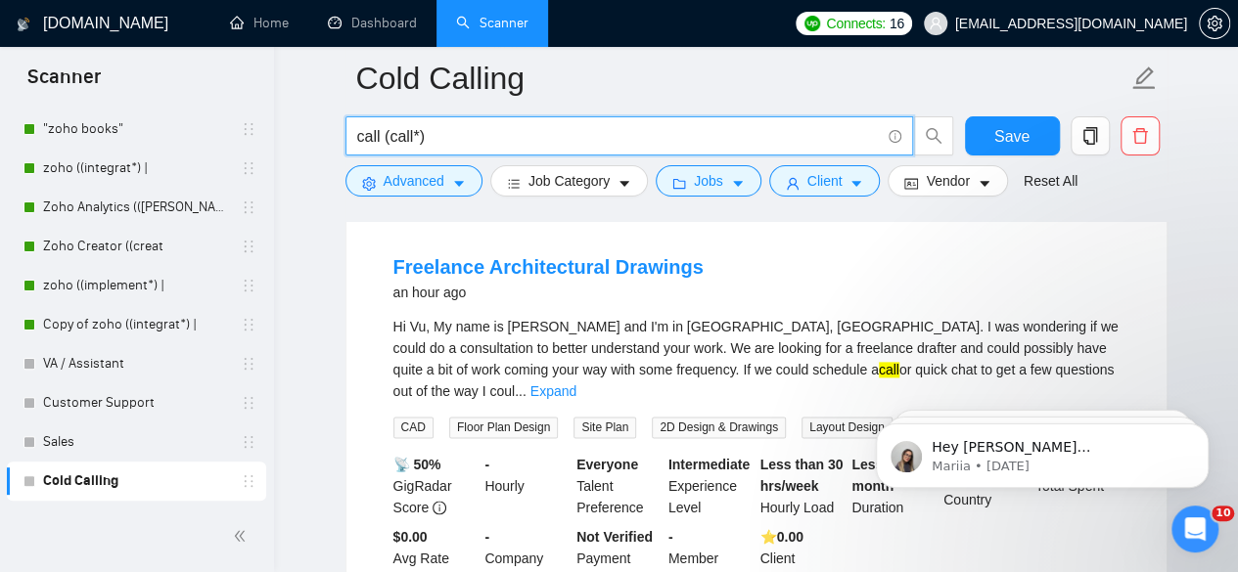
click at [357, 137] on input "call (call*)" at bounding box center [618, 136] width 522 height 24
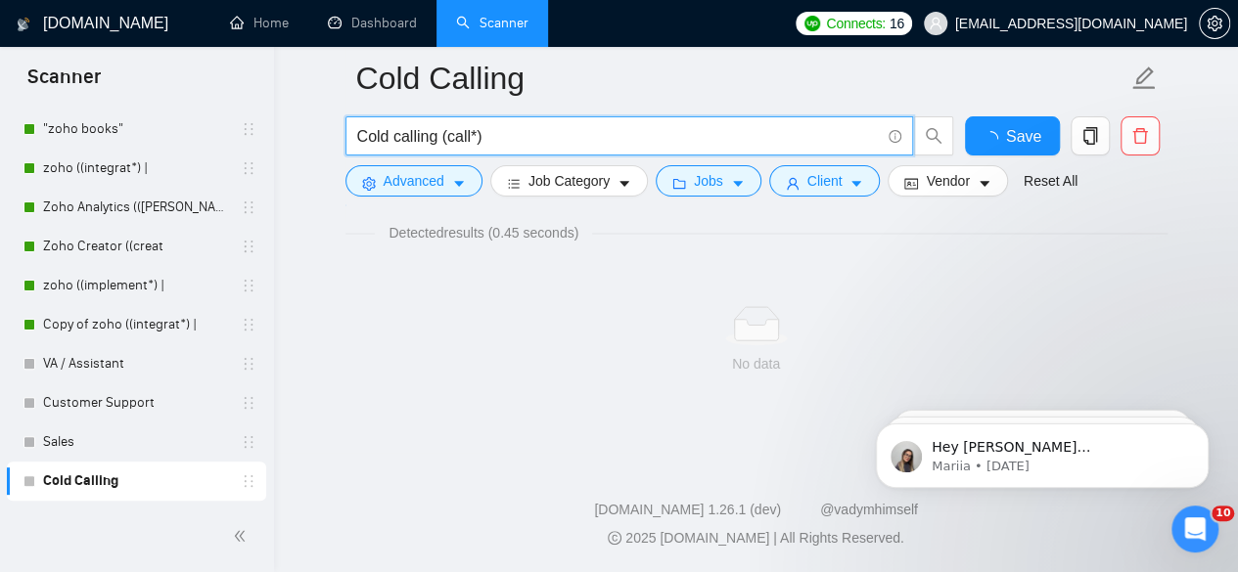
scroll to position [141, 0]
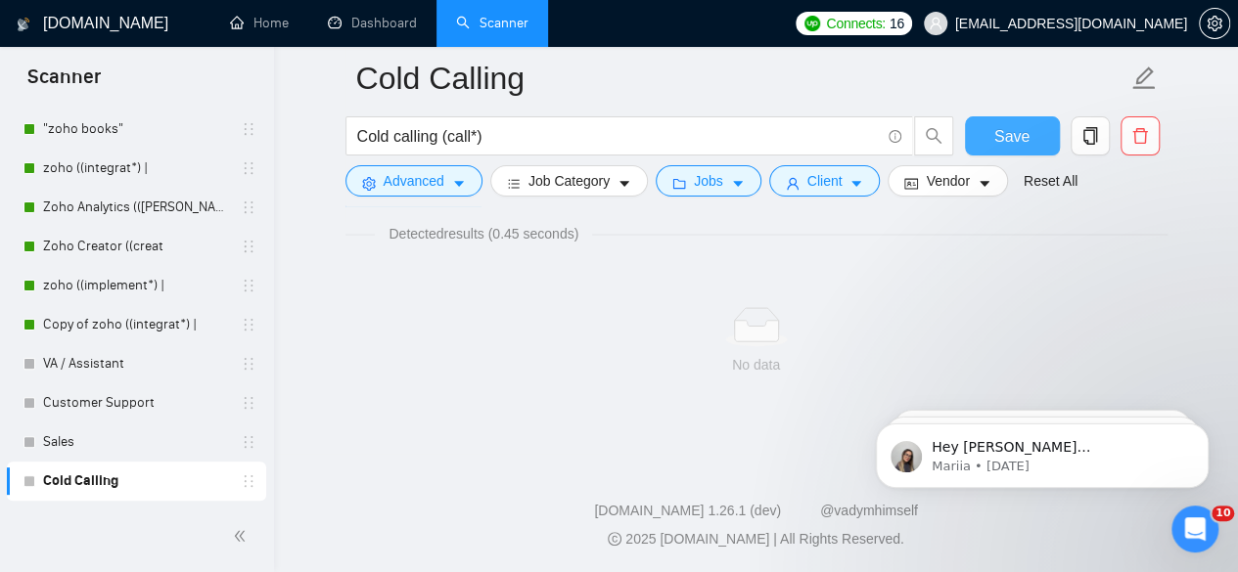
click at [1014, 128] on span "Save" at bounding box center [1011, 136] width 35 height 24
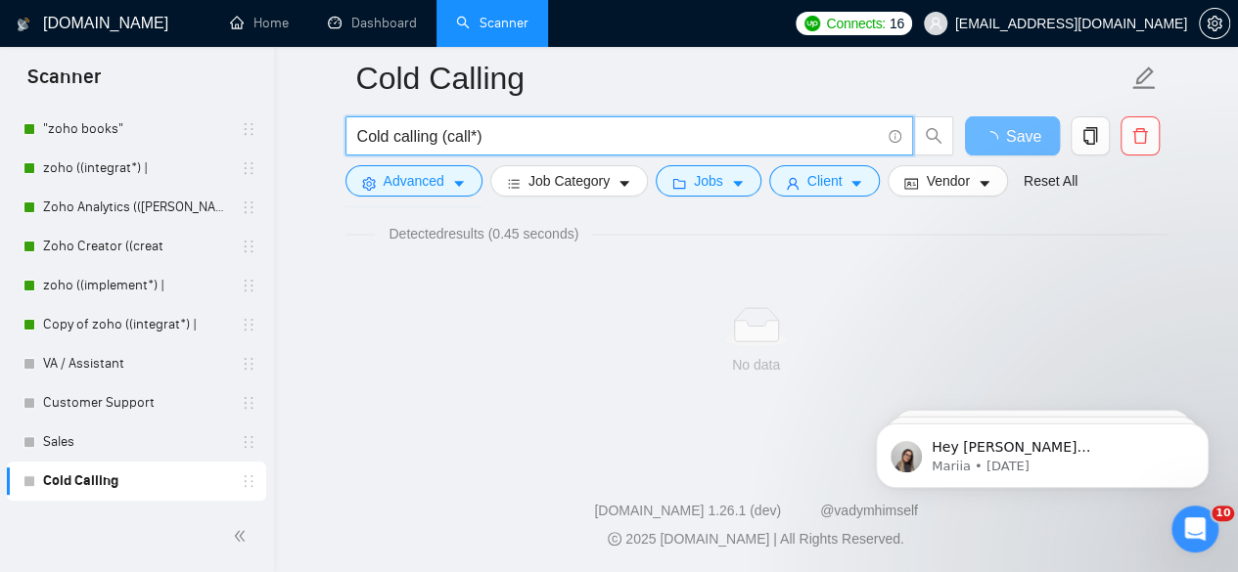
drag, startPoint x: 534, startPoint y: 136, endPoint x: 437, endPoint y: 131, distance: 97.0
click at [437, 131] on input "Cold calling (call*)" at bounding box center [618, 136] width 522 height 24
click at [641, 133] on input ""Cold calling"" at bounding box center [618, 136] width 522 height 24
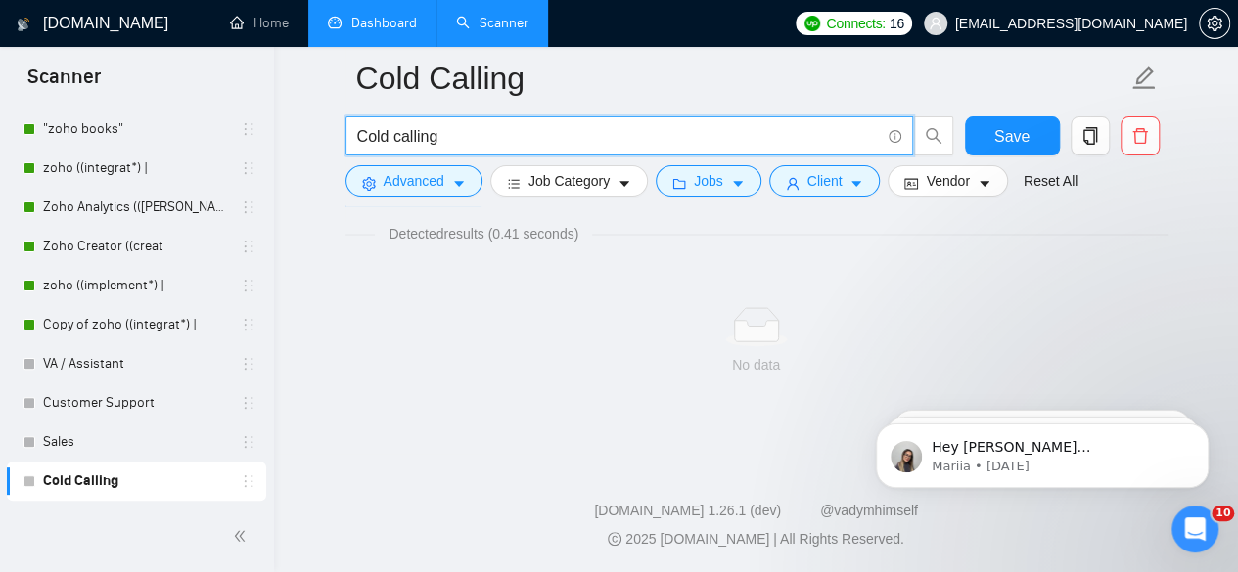
type input "Cold calling"
drag, startPoint x: 651, startPoint y: 146, endPoint x: 279, endPoint y: 155, distance: 371.9
click at [279, 155] on div "GigRadar.io Home Dashboard Scanner Connects: 16 zain@byteit.com Cold Calling Co…" at bounding box center [756, 216] width 964 height 714
paste input "Cold Calling call (call*)"
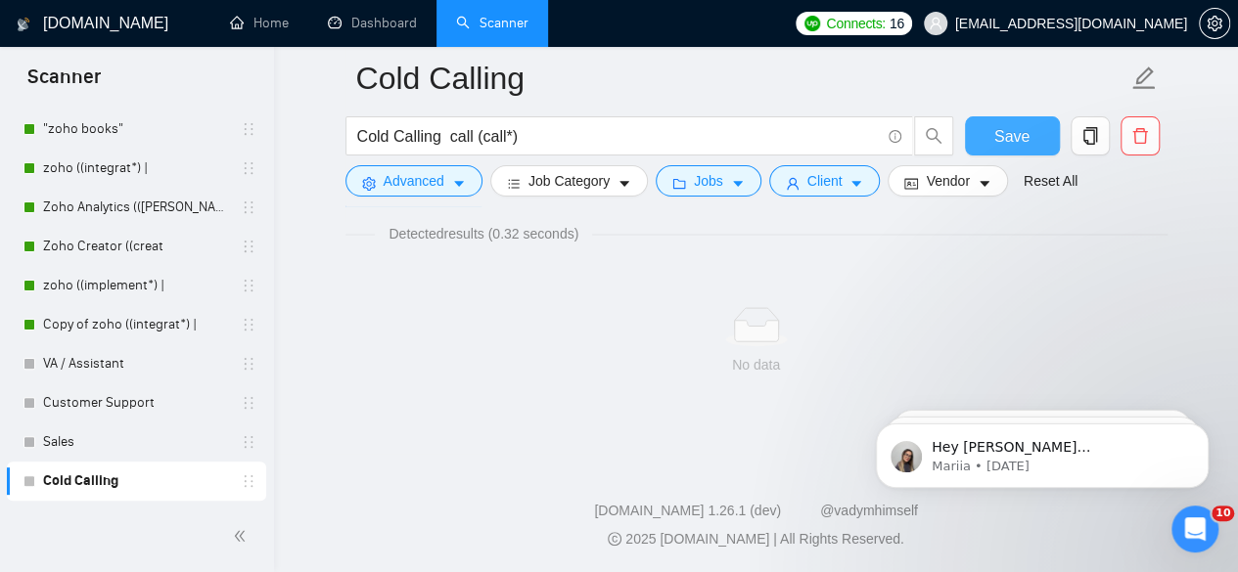
click at [1002, 136] on span "Save" at bounding box center [1011, 136] width 35 height 24
click at [247, 489] on div "Cold Calling" at bounding box center [139, 481] width 233 height 39
click at [250, 487] on icon "holder" at bounding box center [249, 482] width 16 height 16
click at [1018, 137] on span "Save" at bounding box center [1011, 136] width 35 height 24
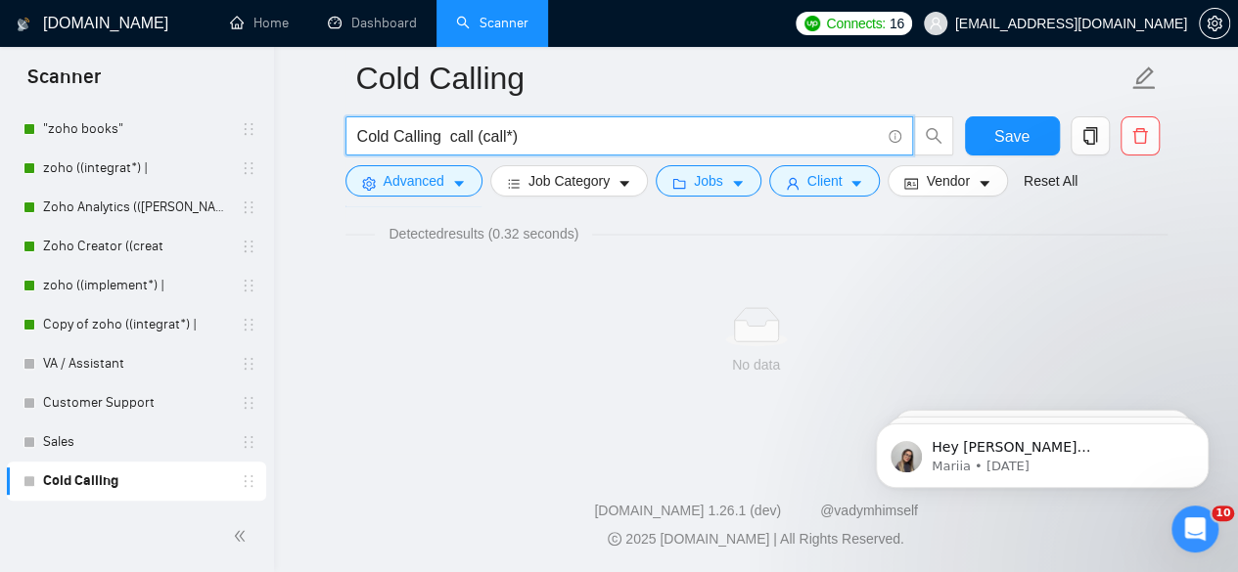
drag, startPoint x: 446, startPoint y: 135, endPoint x: 268, endPoint y: 134, distance: 178.1
click at [268, 134] on section "Scanner New Scanner My Scanners My Scanner Zoho + integrate/migrate US-only Zoh…" at bounding box center [619, 216] width 1238 height 714
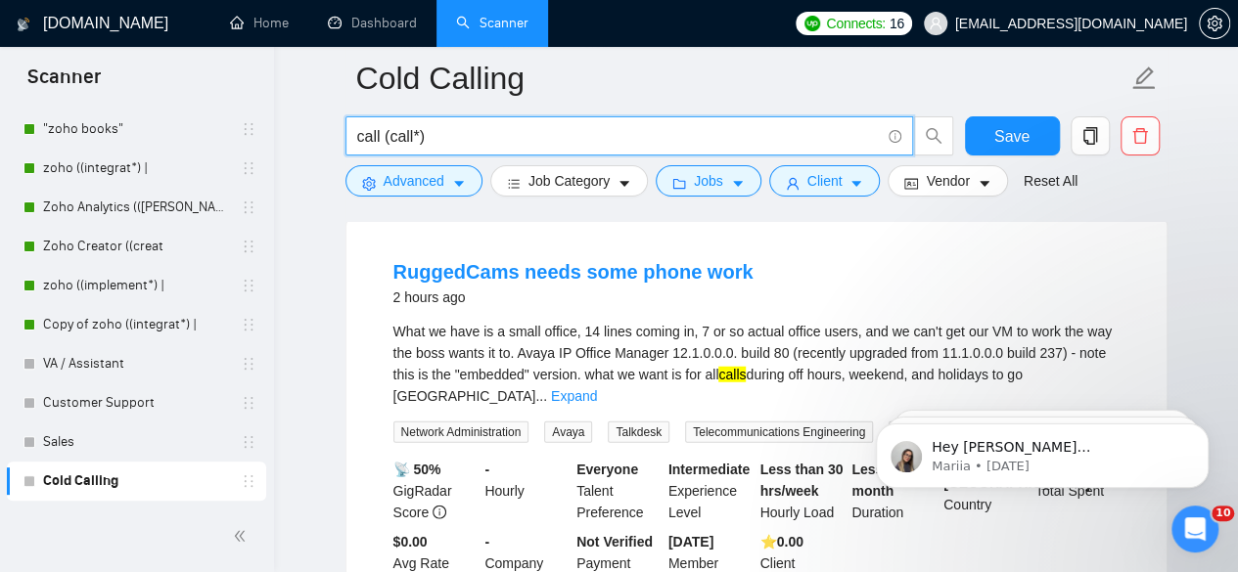
scroll to position [2389, 0]
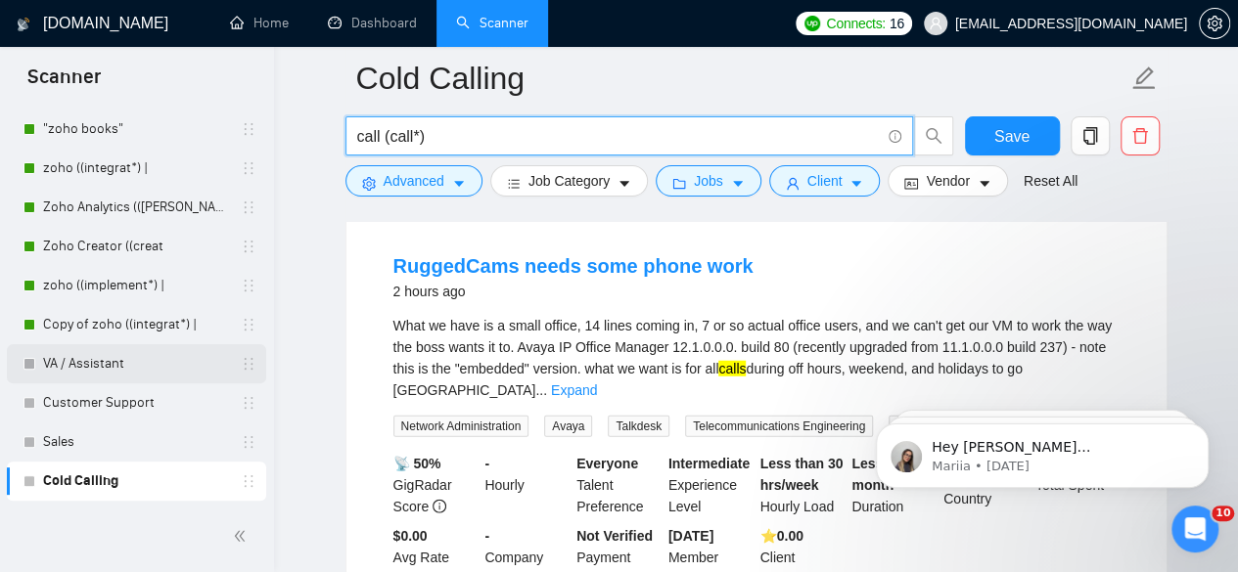
type input "call (call*)"
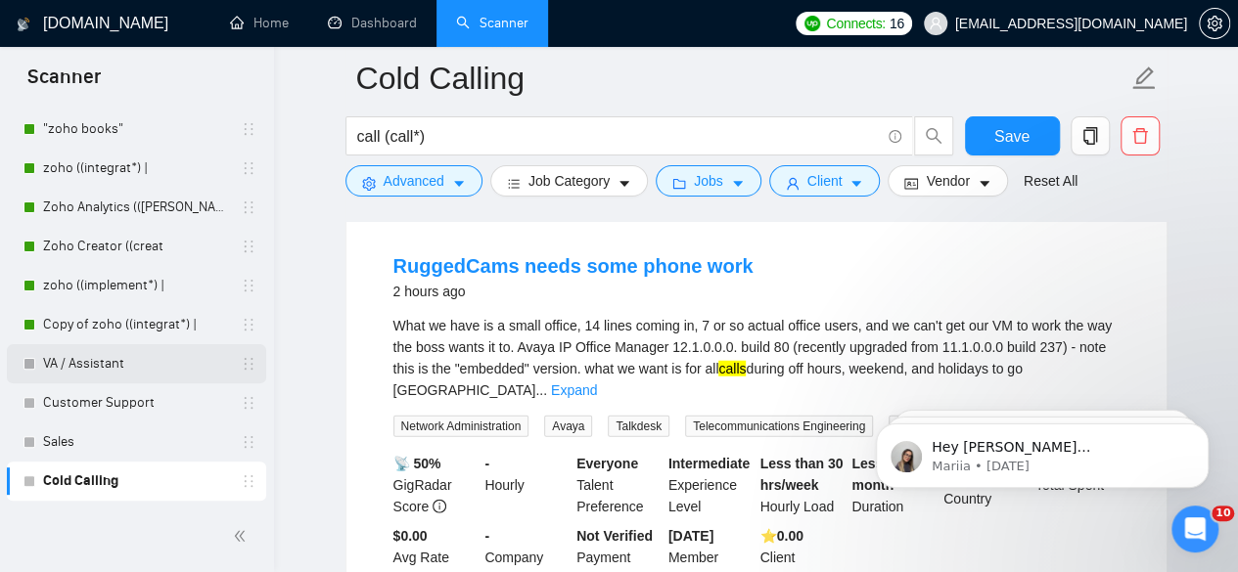
click at [143, 365] on link "VA / Assistant" at bounding box center [136, 363] width 186 height 39
click at [998, 136] on span "Save" at bounding box center [1011, 136] width 35 height 24
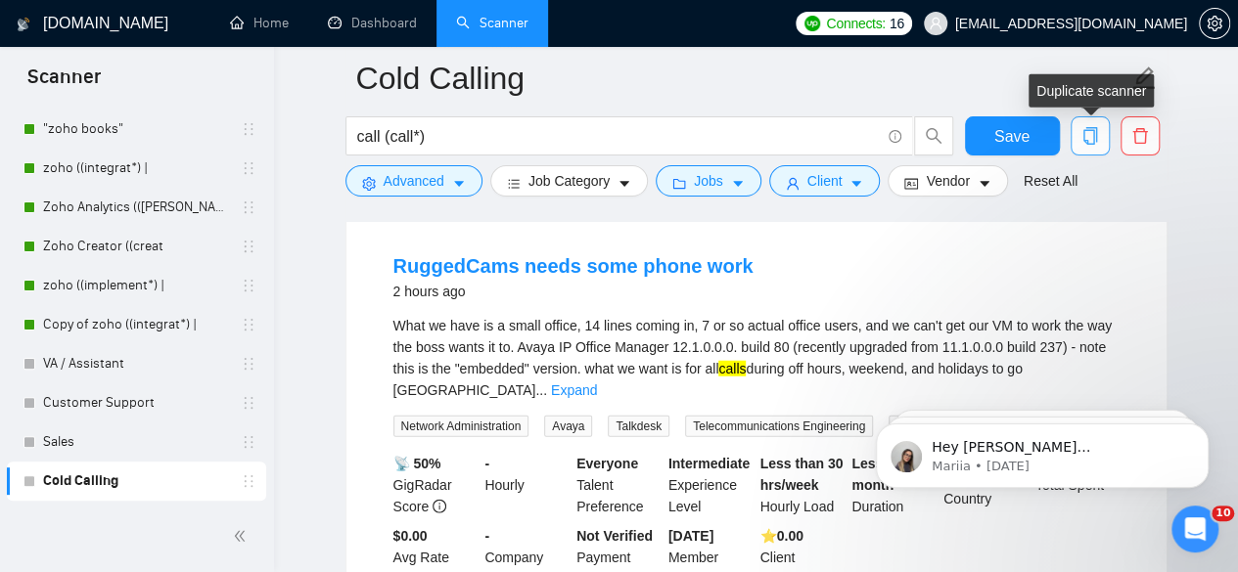
click at [1094, 140] on icon "copy" at bounding box center [1090, 136] width 18 height 18
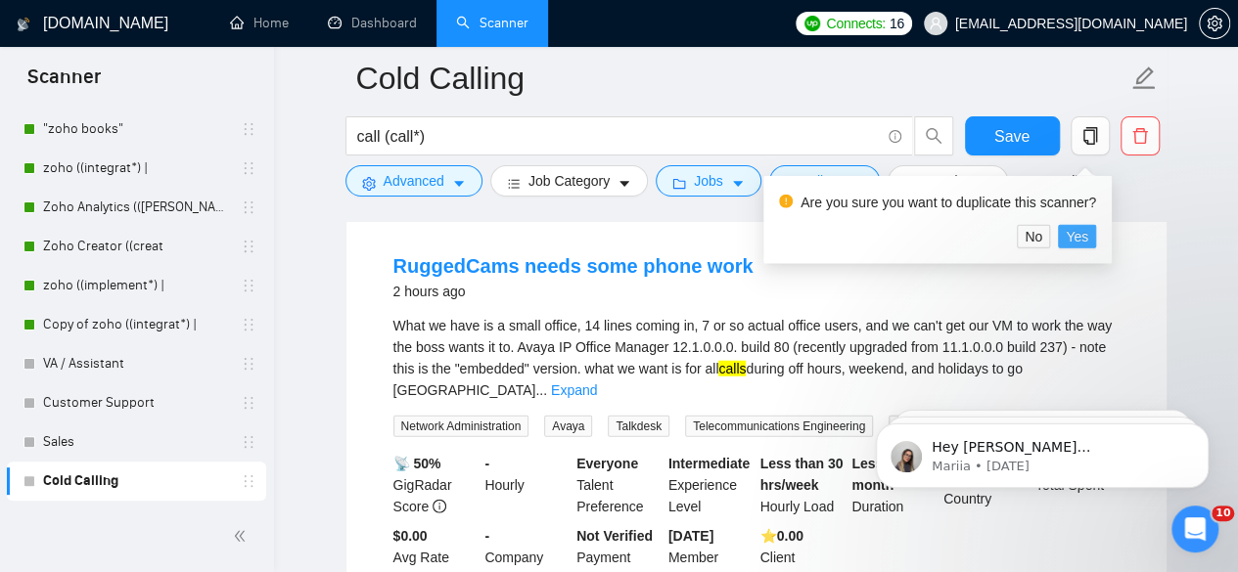
click at [1081, 242] on span "Yes" at bounding box center [1076, 237] width 23 height 22
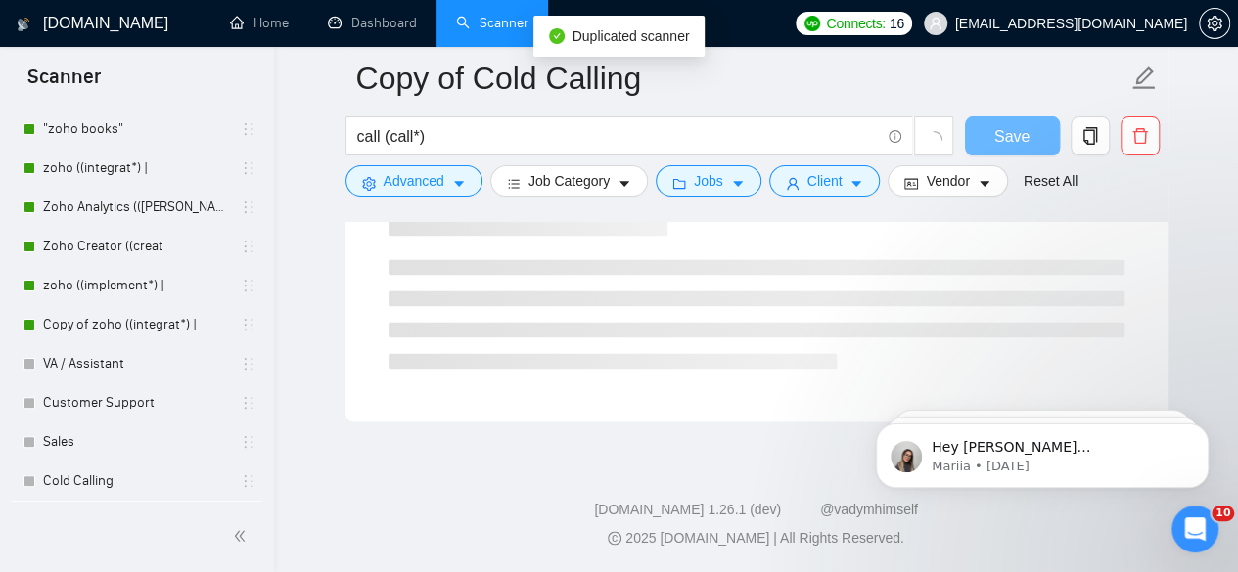
scroll to position [1303, 0]
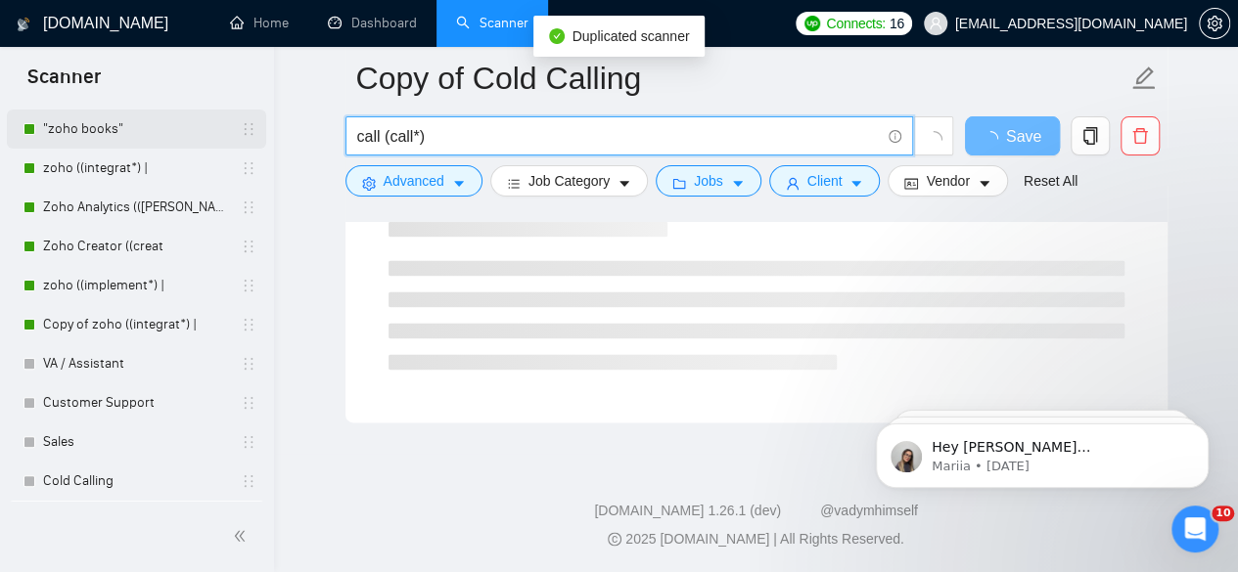
drag, startPoint x: 479, startPoint y: 128, endPoint x: 201, endPoint y: 133, distance: 278.9
paste input "Data Entry "data entry" | (dataentry"
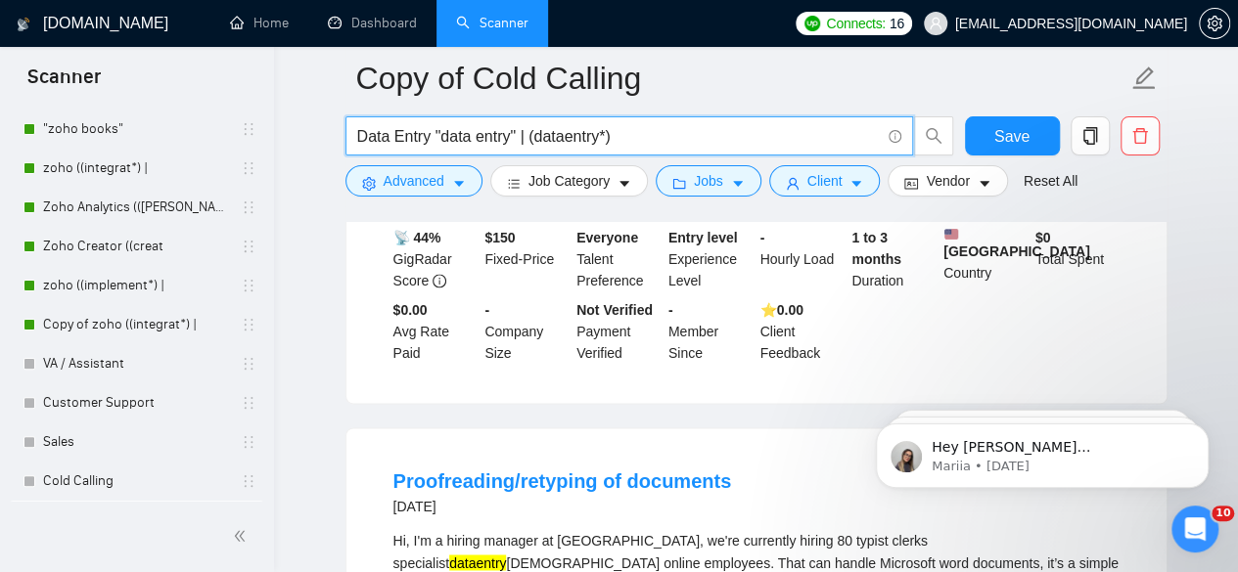
drag, startPoint x: 429, startPoint y: 135, endPoint x: 334, endPoint y: 132, distance: 94.9
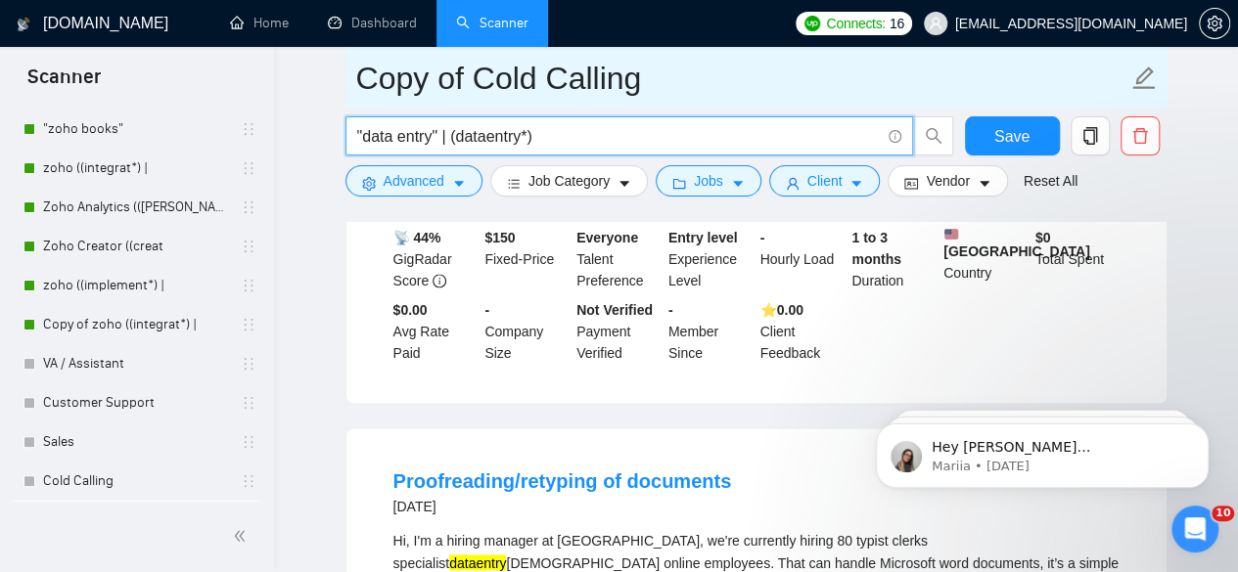
type input ""data entry" | (dataentry*)"
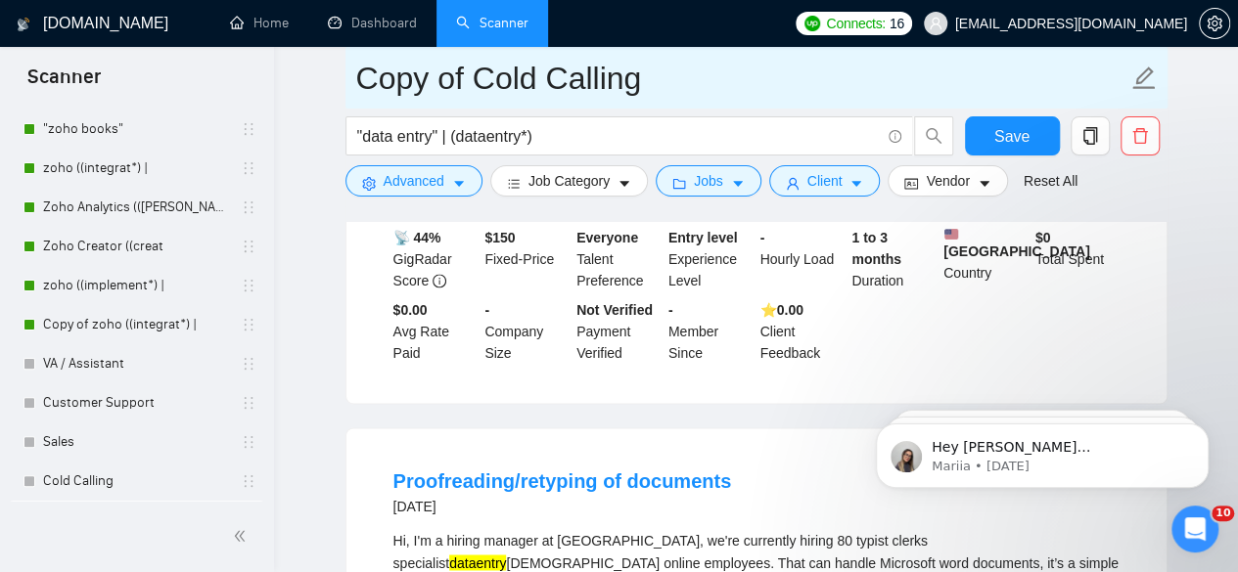
drag, startPoint x: 678, startPoint y: 74, endPoint x: 249, endPoint y: 87, distance: 428.7
type input "Data Entry"
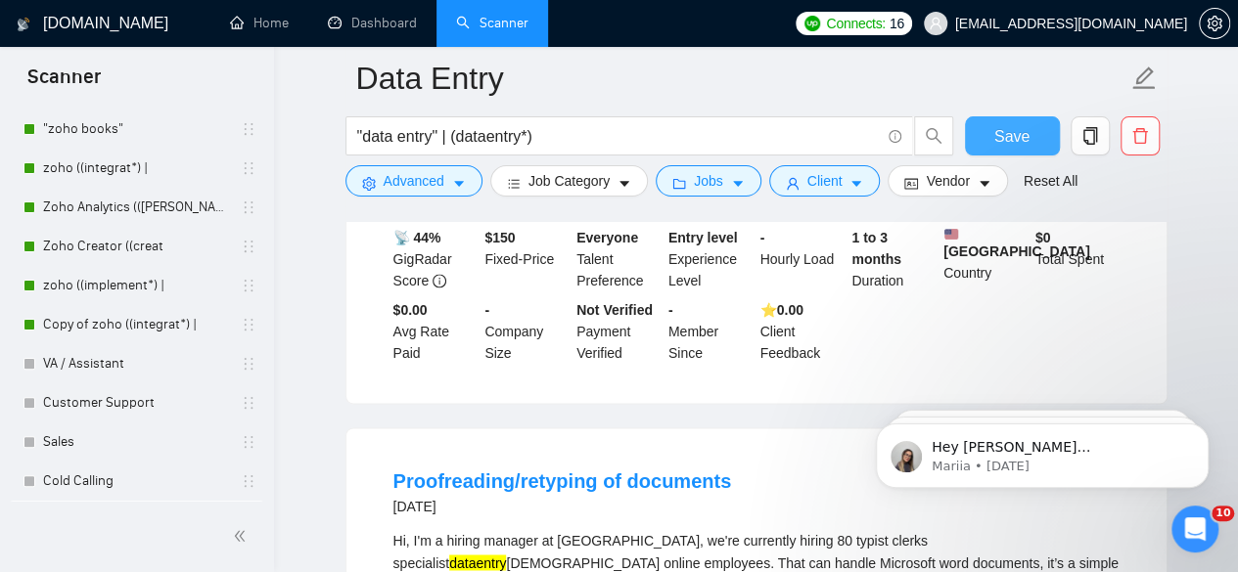
click at [1022, 147] on span "Save" at bounding box center [1011, 136] width 35 height 24
